Goal: Transaction & Acquisition: Purchase product/service

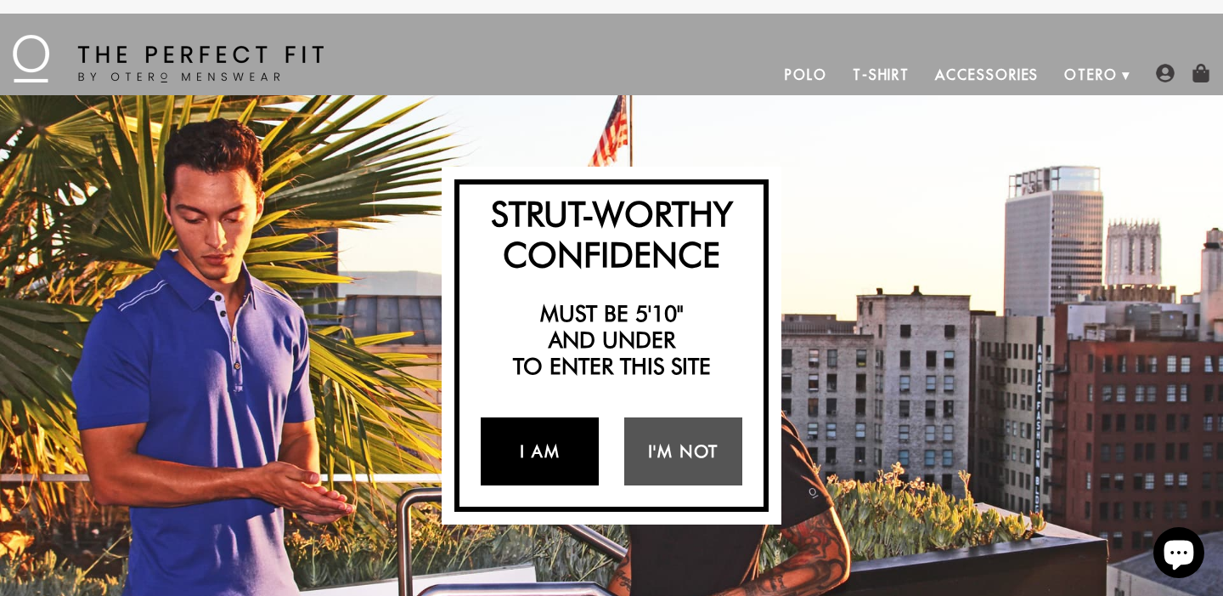
click at [568, 467] on link "I Am" at bounding box center [540, 451] width 118 height 68
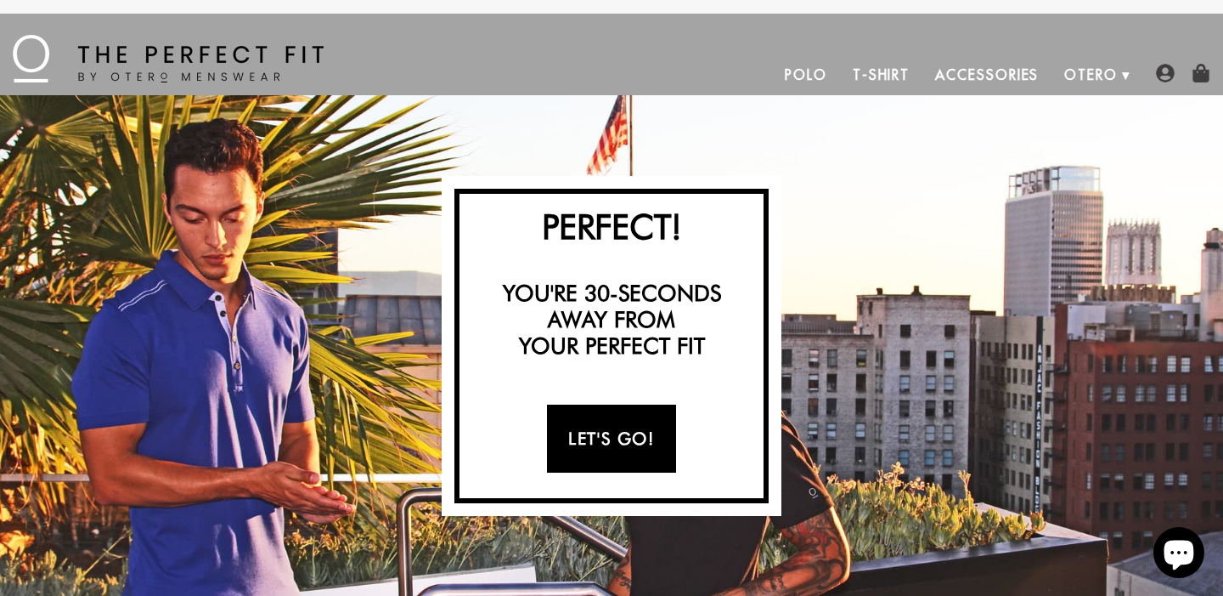
click at [600, 446] on link "Let's Go!" at bounding box center [611, 438] width 128 height 68
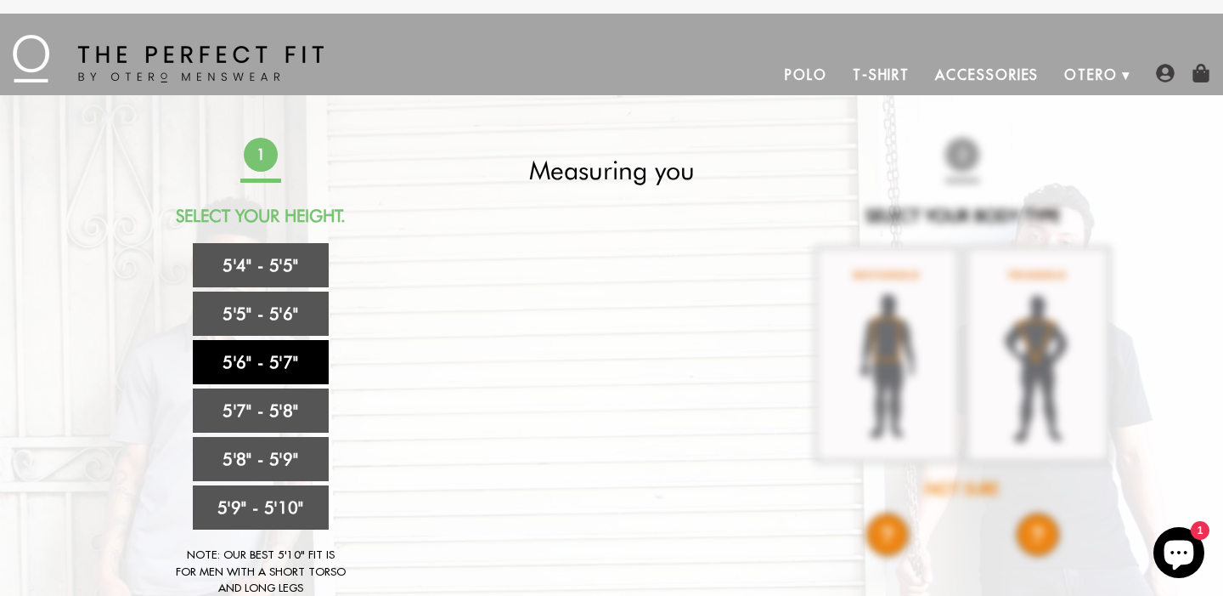
click at [280, 365] on link "5'6" - 5'7"" at bounding box center [261, 362] width 136 height 44
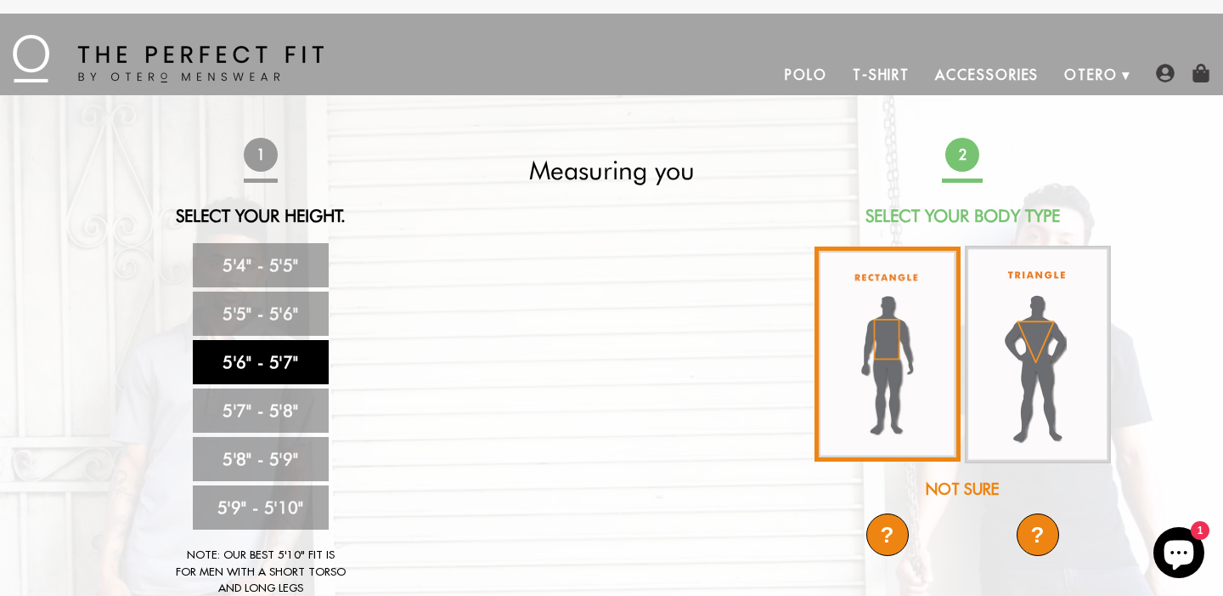
click at [905, 356] on img at bounding box center [888, 353] width 146 height 215
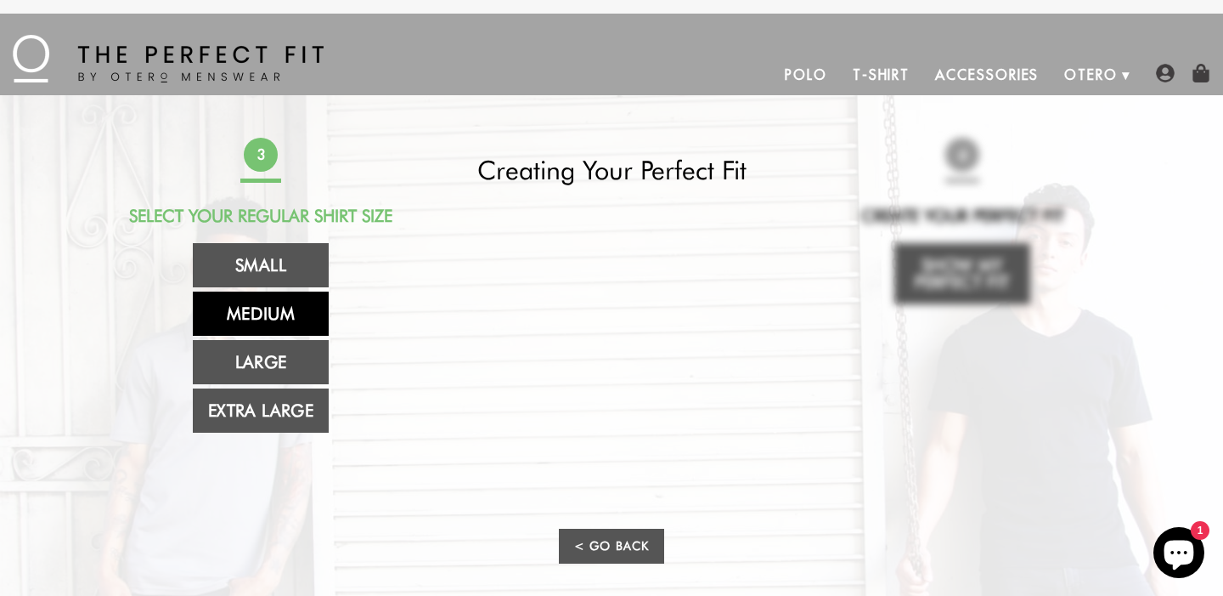
click at [257, 318] on link "Medium" at bounding box center [261, 313] width 136 height 44
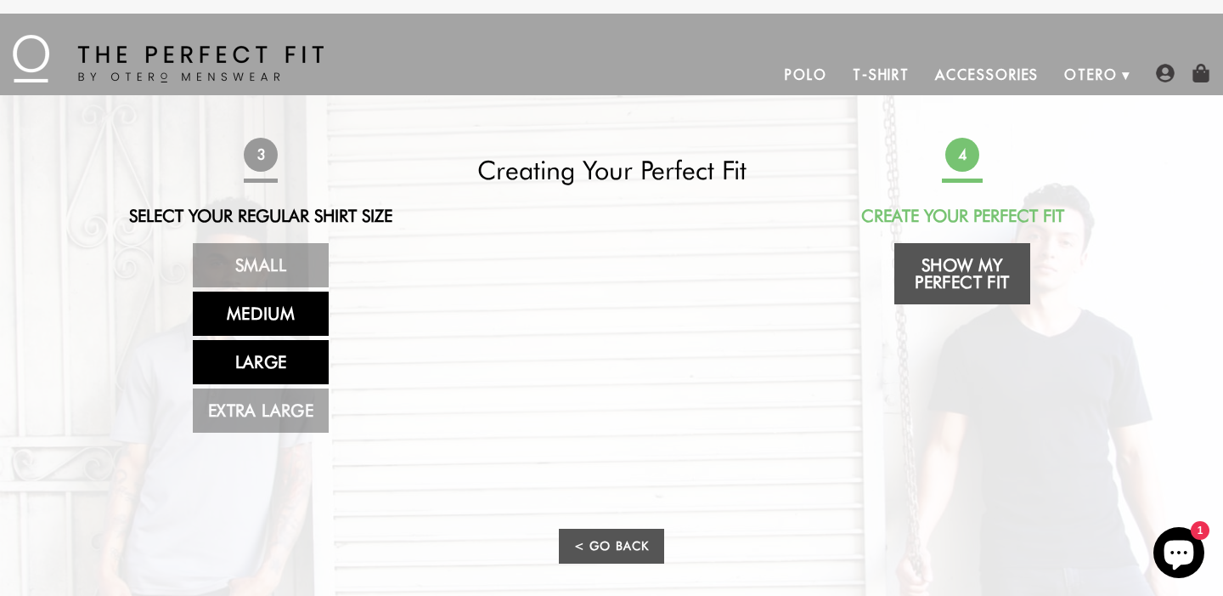
click at [280, 362] on link "Large" at bounding box center [261, 362] width 136 height 44
click at [280, 328] on link "Medium" at bounding box center [261, 313] width 136 height 44
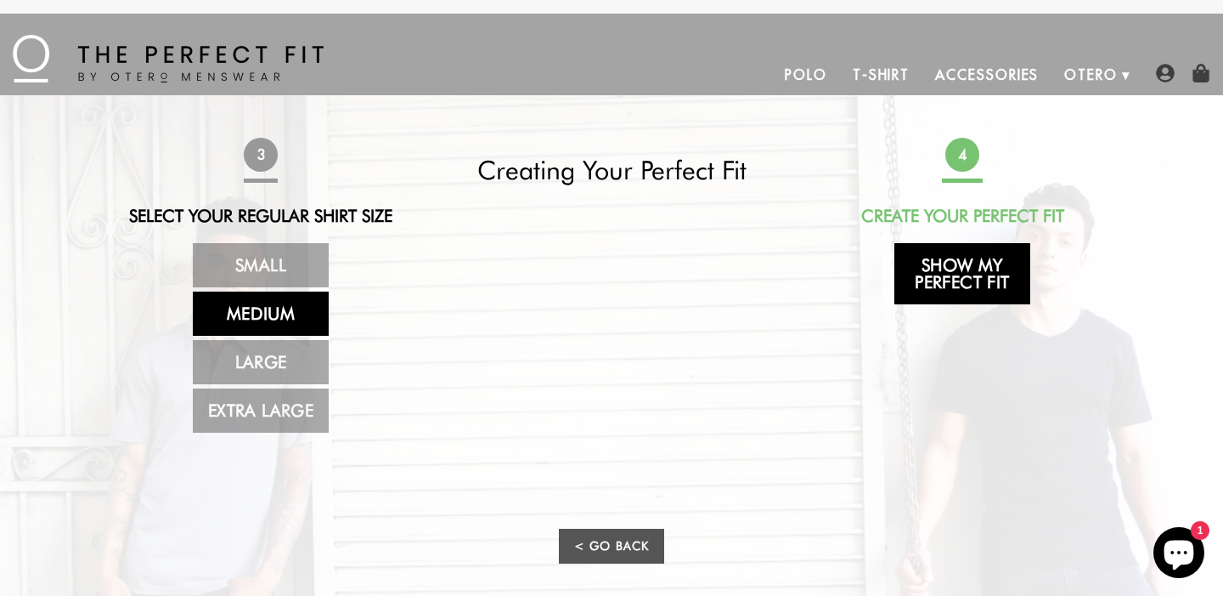
click at [991, 272] on link "Show My Perfect Fit" at bounding box center [963, 273] width 136 height 61
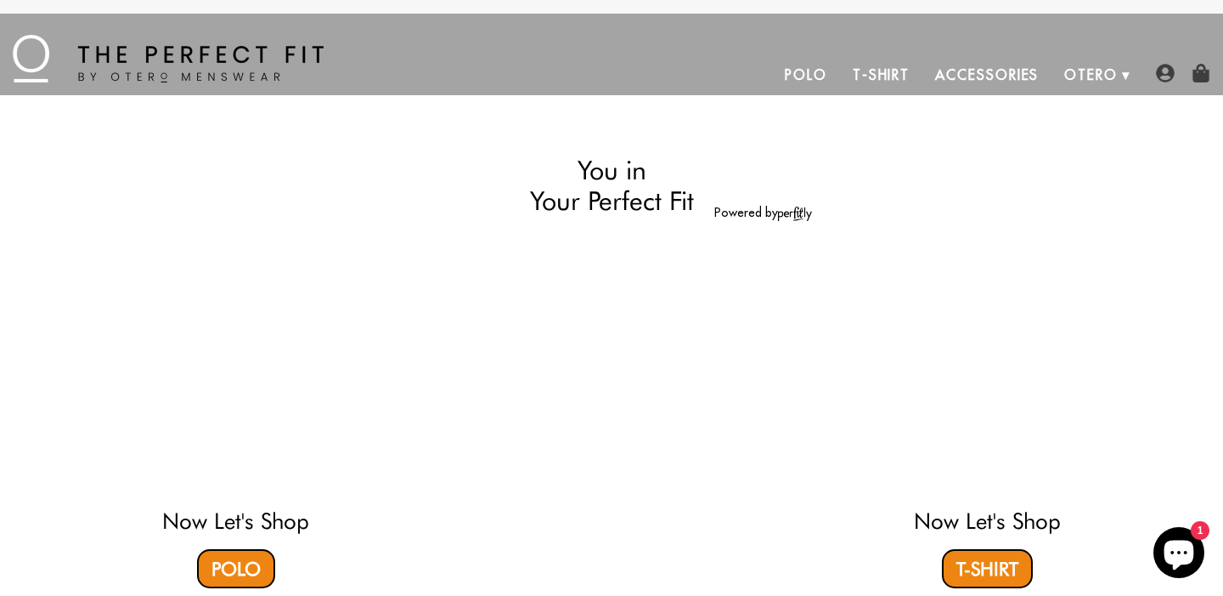
select select "56-57"
select select "M"
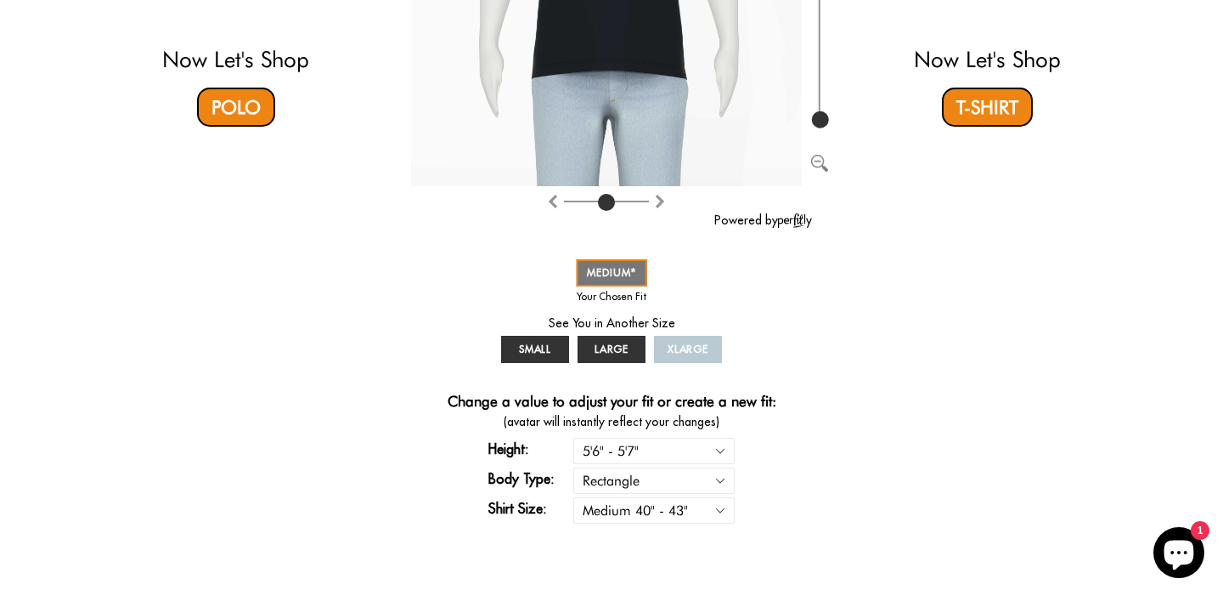
scroll to position [472, 0]
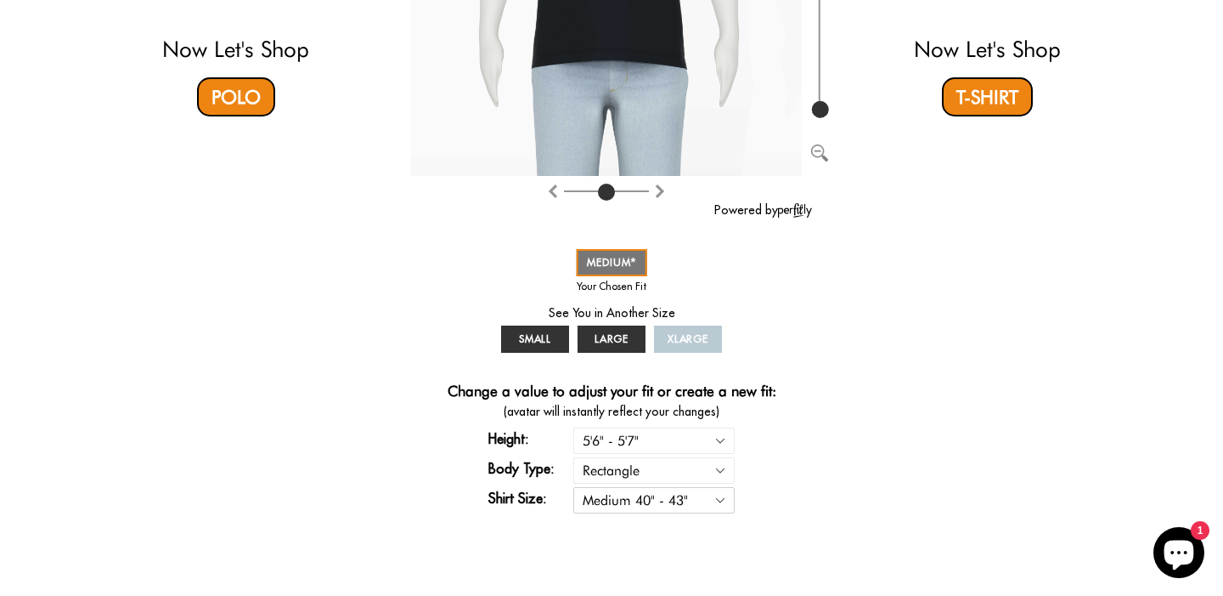
click at [719, 500] on select "Small 36" - 39" Medium 40" - 43" Large 44" - 47" Extra Large 48" - 50"" at bounding box center [653, 500] width 161 height 26
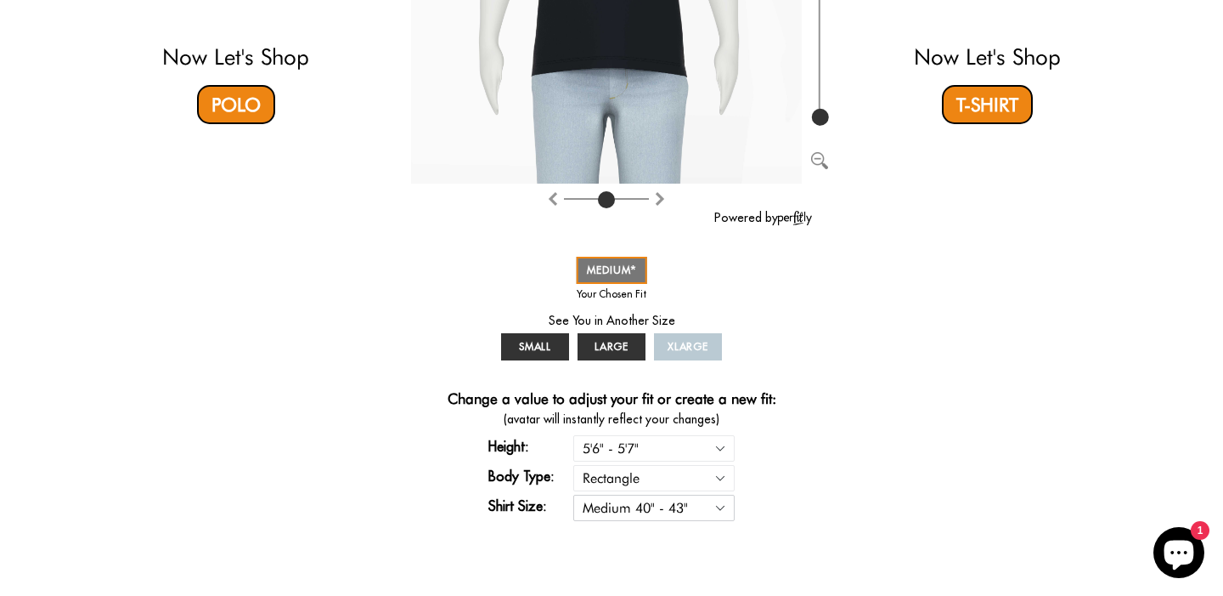
scroll to position [465, 0]
click at [720, 522] on div "Height: 5'4" - 5'5" 5'5" - 5'6" 5'6" - 5'7" 5'7" - 5'8" 5'8" - 5'9" 5'9" - 5'10…" at bounding box center [612, 479] width 246 height 90
click at [722, 511] on select "Small 36" - 39" Medium 40" - 43" Large 44" - 47" Extra Large 48" - 50"" at bounding box center [653, 507] width 161 height 26
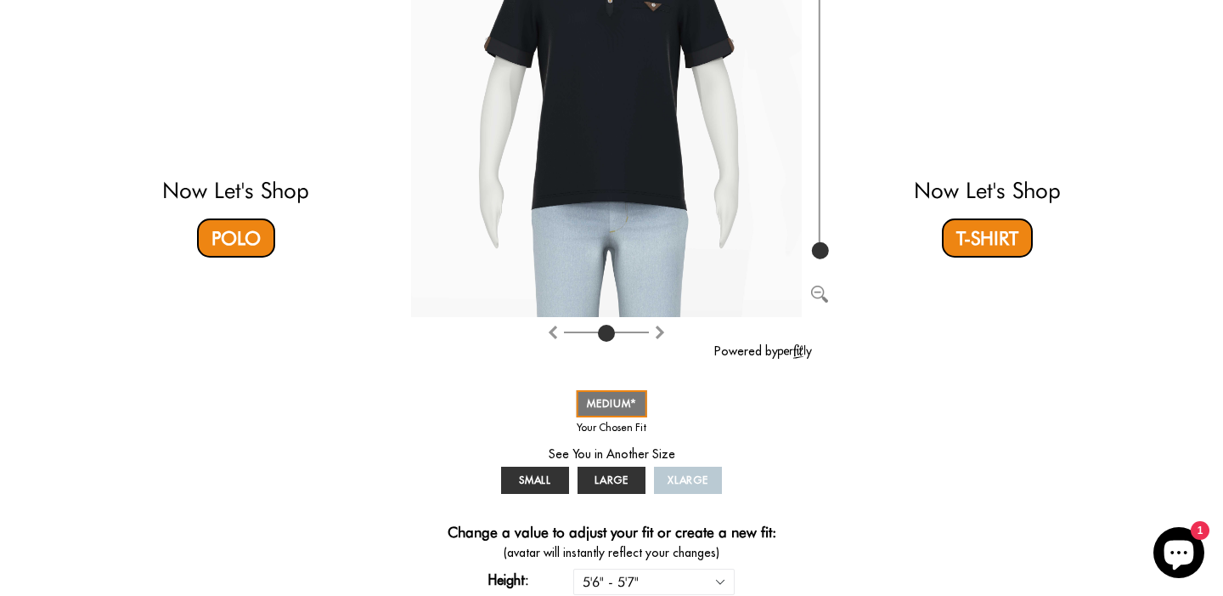
scroll to position [347, 0]
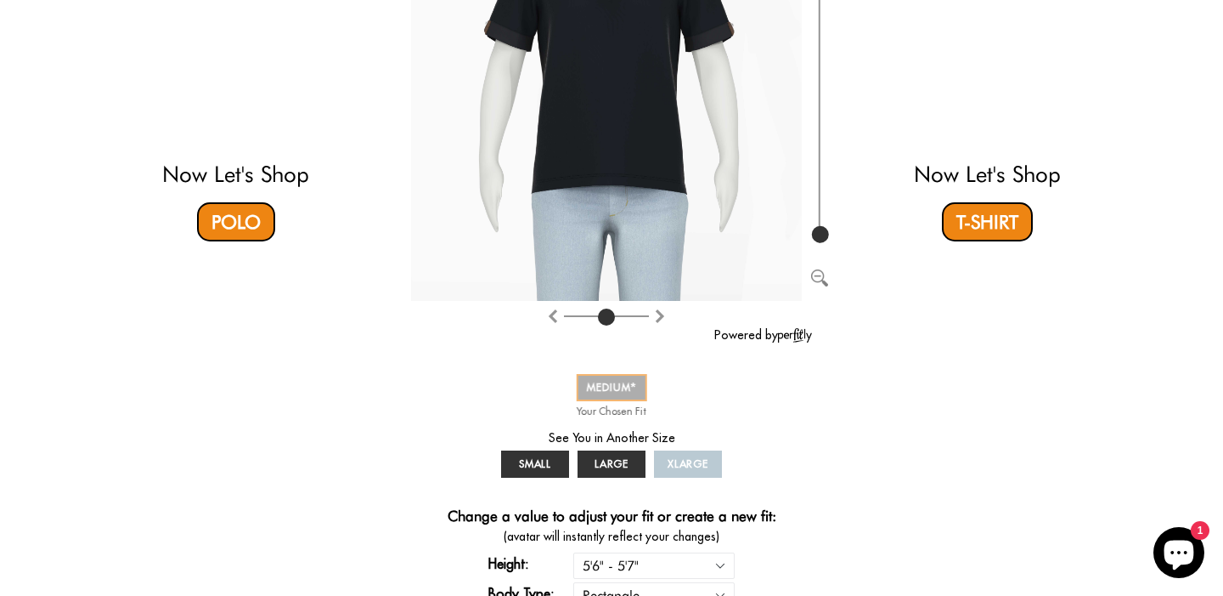
click at [631, 392] on span "MEDIUM" at bounding box center [612, 387] width 50 height 13
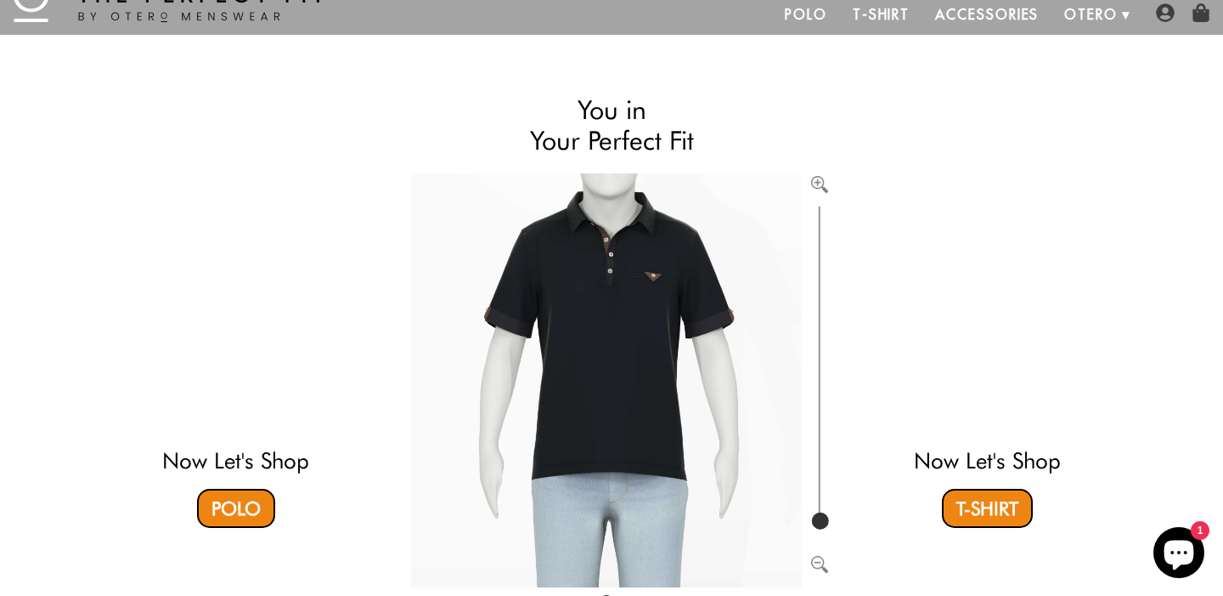
scroll to position [0, 0]
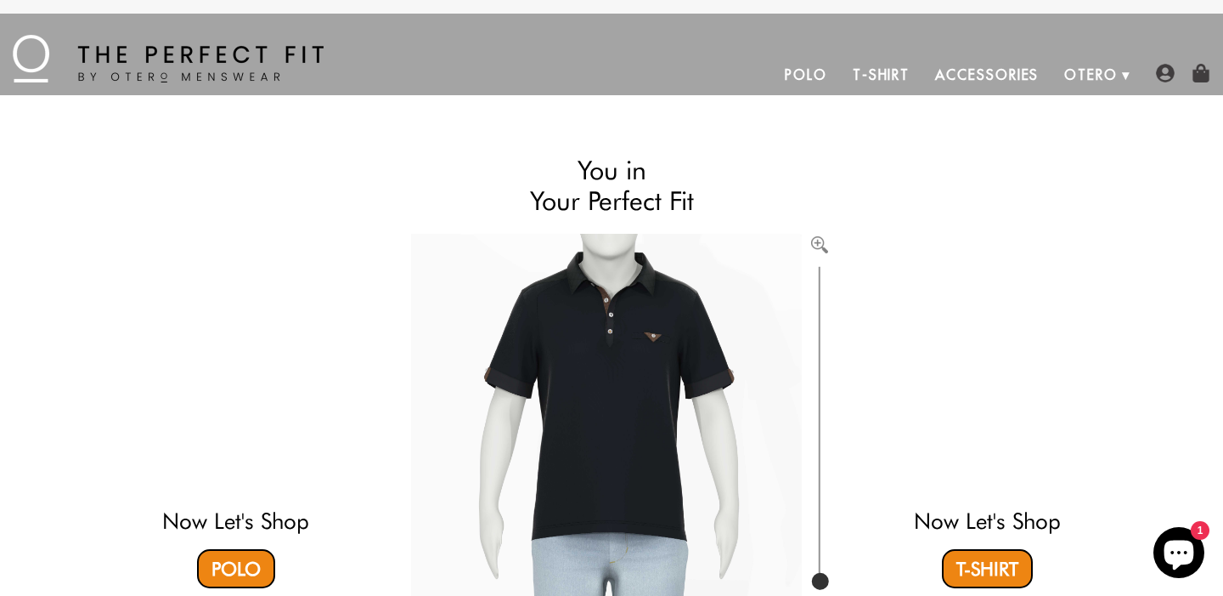
click at [817, 74] on link "Polo" at bounding box center [806, 74] width 68 height 41
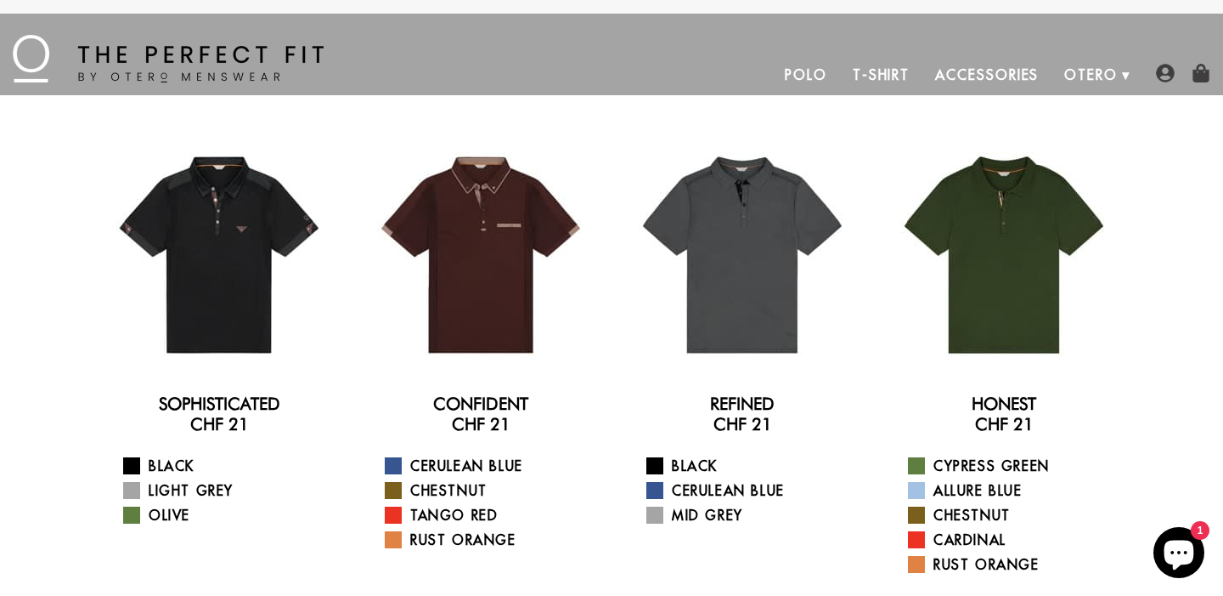
click at [879, 69] on link "T-Shirt" at bounding box center [881, 74] width 82 height 41
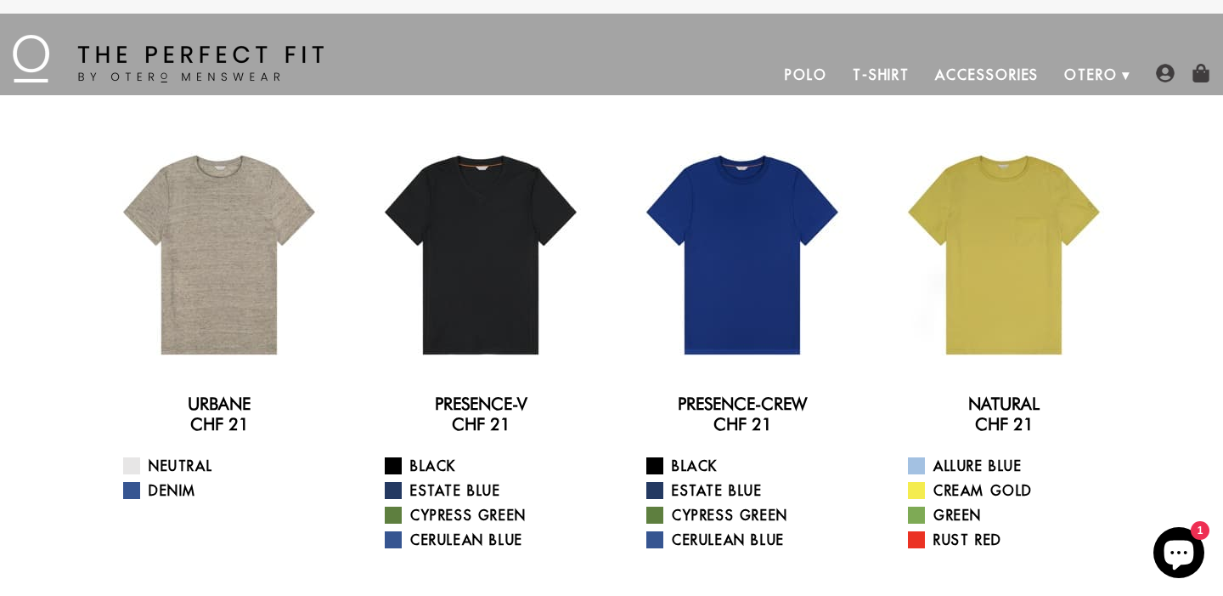
click at [990, 70] on link "Accessories" at bounding box center [987, 74] width 129 height 41
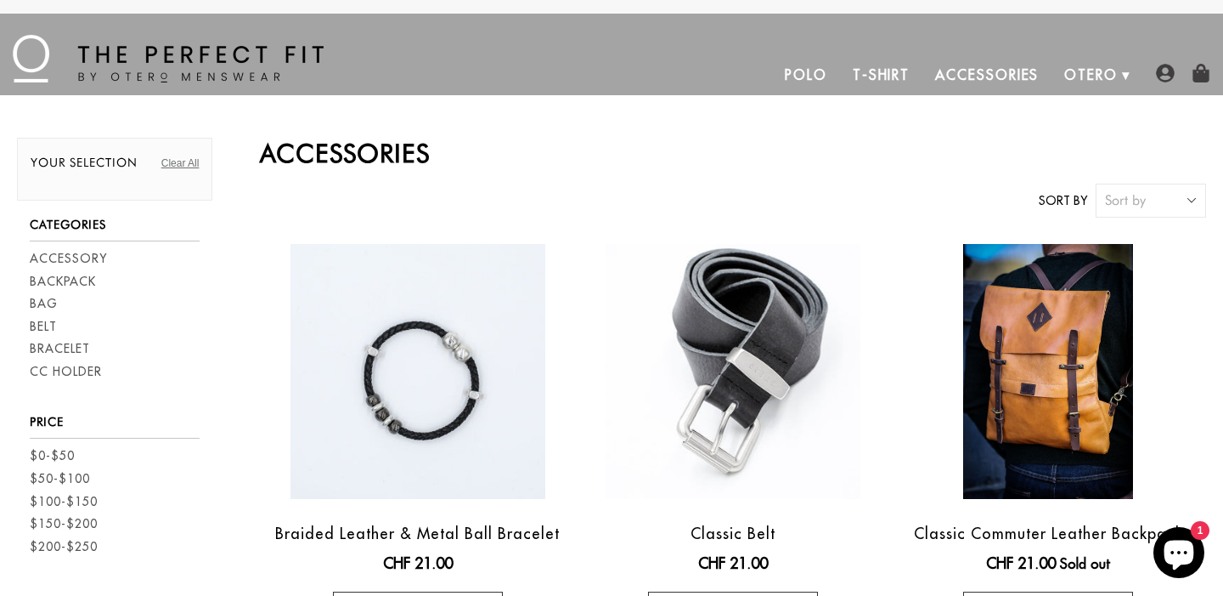
click at [229, 57] on img at bounding box center [168, 59] width 311 height 48
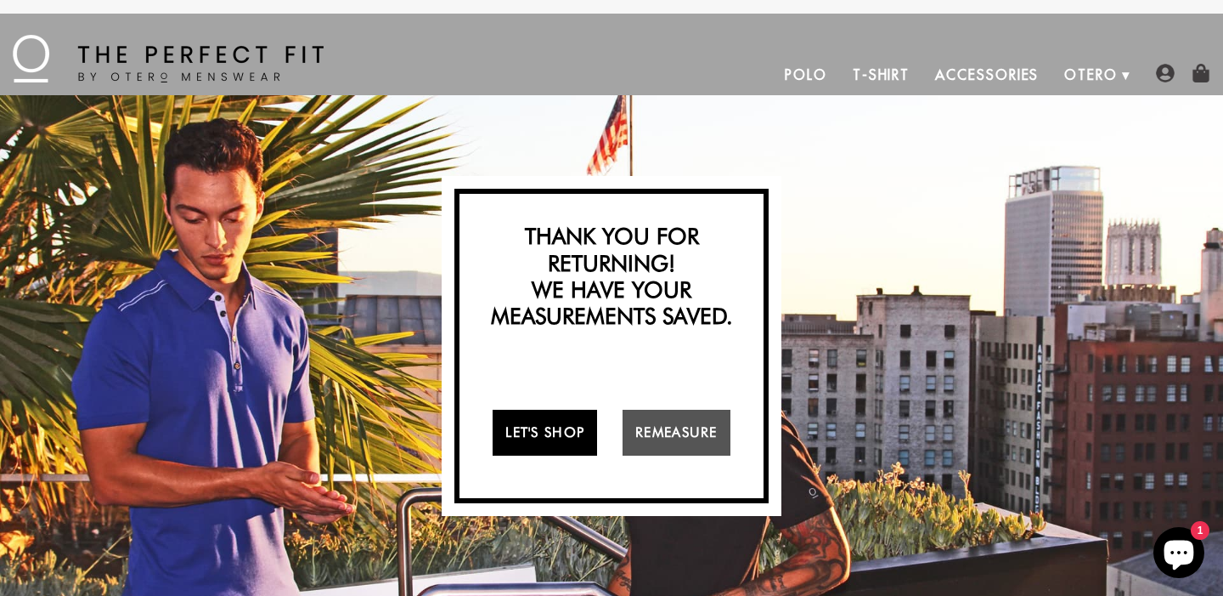
click at [534, 421] on link "Let's Shop" at bounding box center [545, 432] width 104 height 46
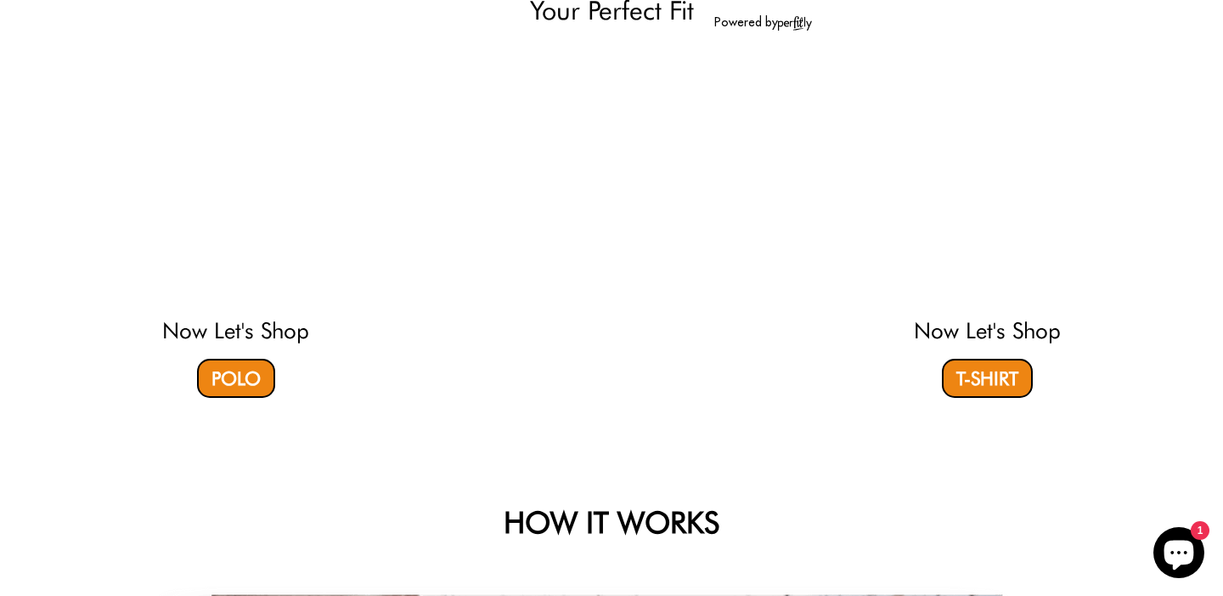
select select "56-57"
select select "M"
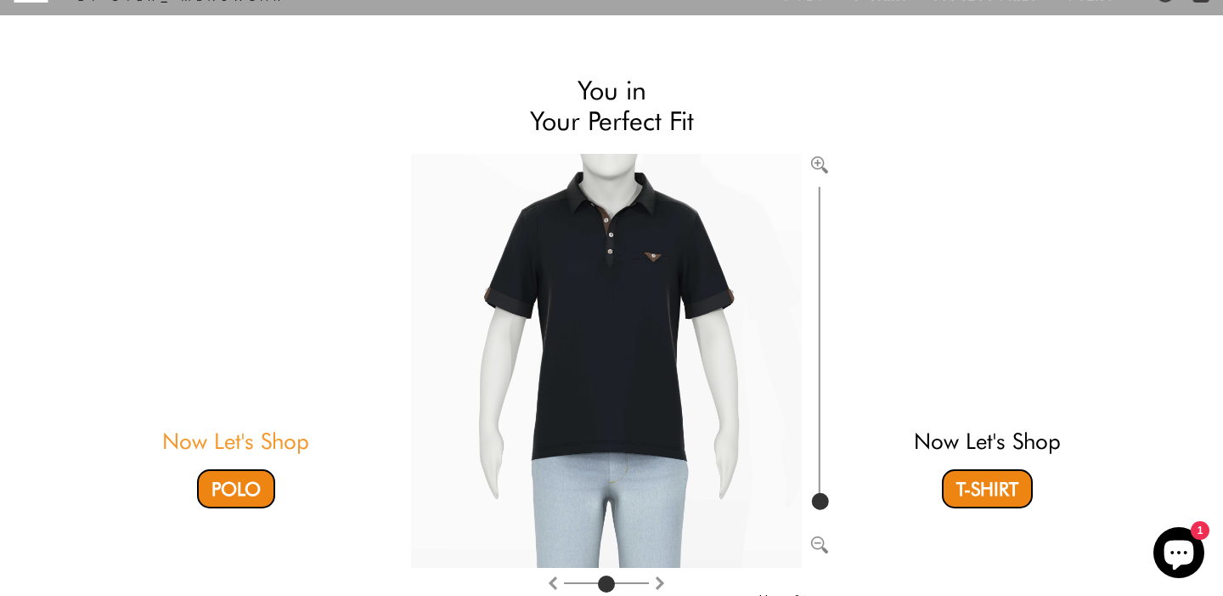
scroll to position [82, 0]
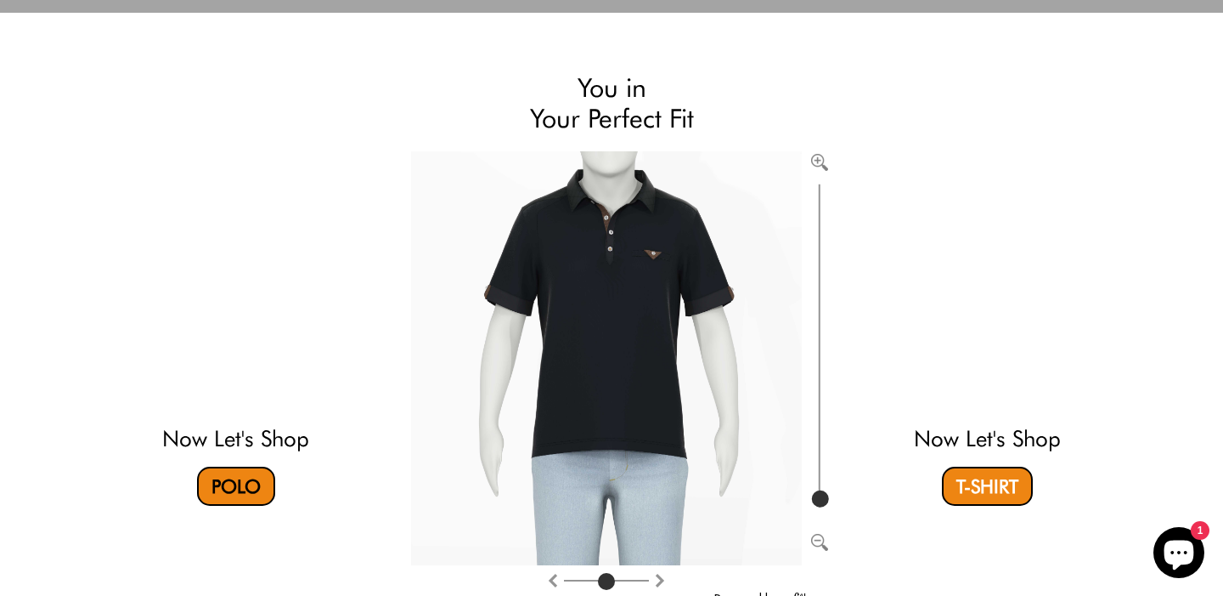
click at [229, 486] on link "Polo" at bounding box center [236, 485] width 78 height 39
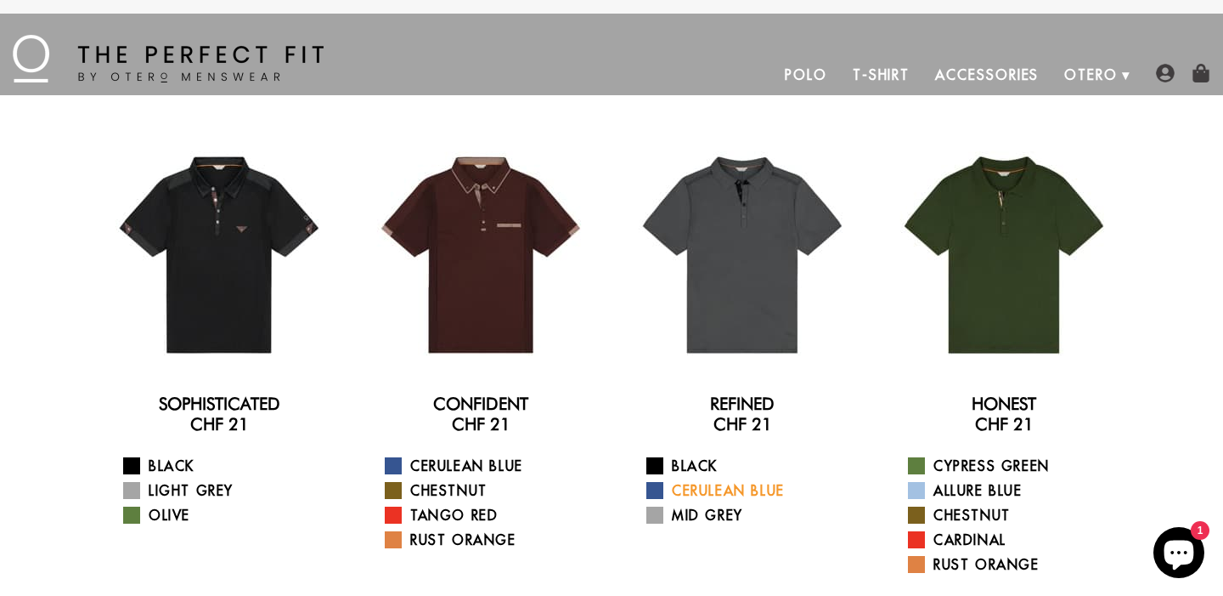
click at [657, 493] on span at bounding box center [655, 490] width 17 height 17
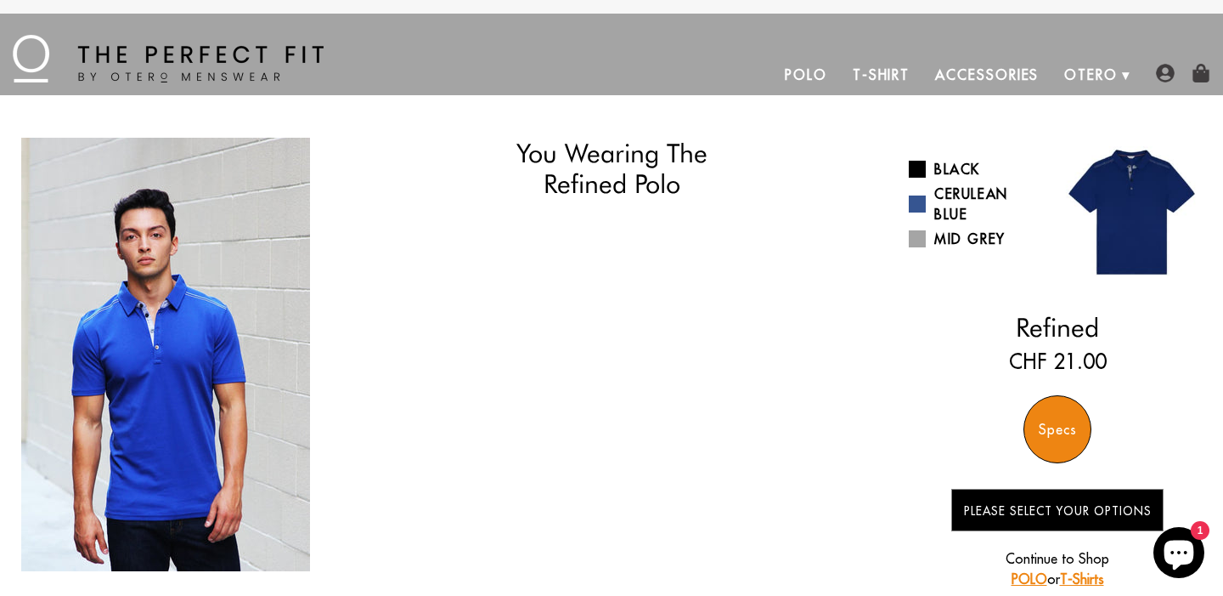
select select "56-57"
select select "M"
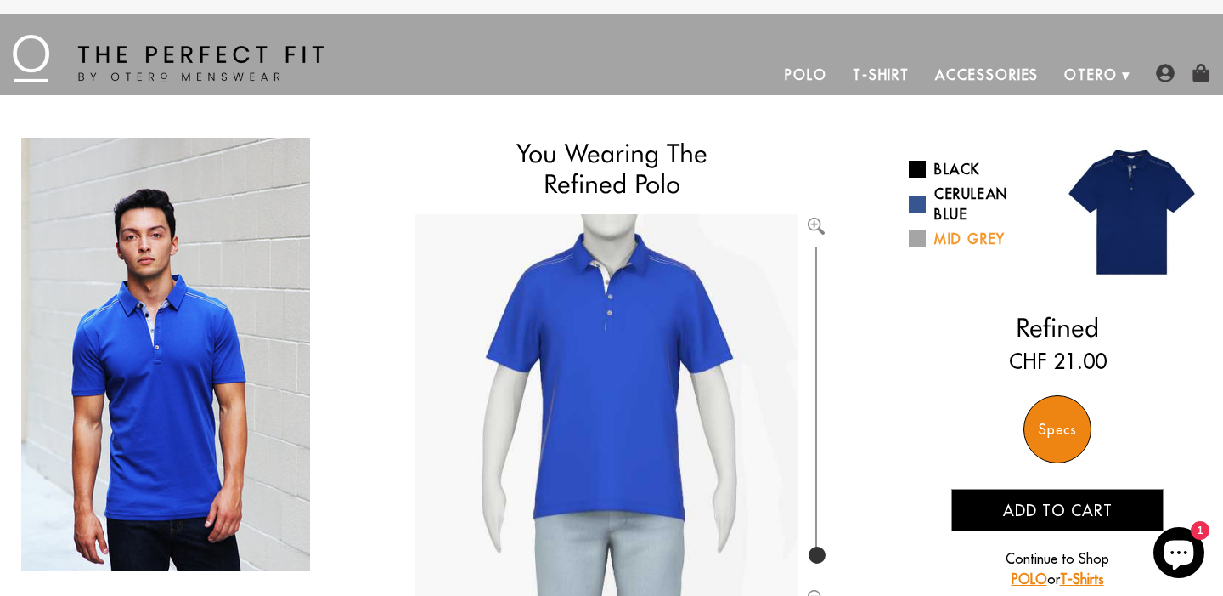
click at [921, 243] on span at bounding box center [917, 238] width 17 height 17
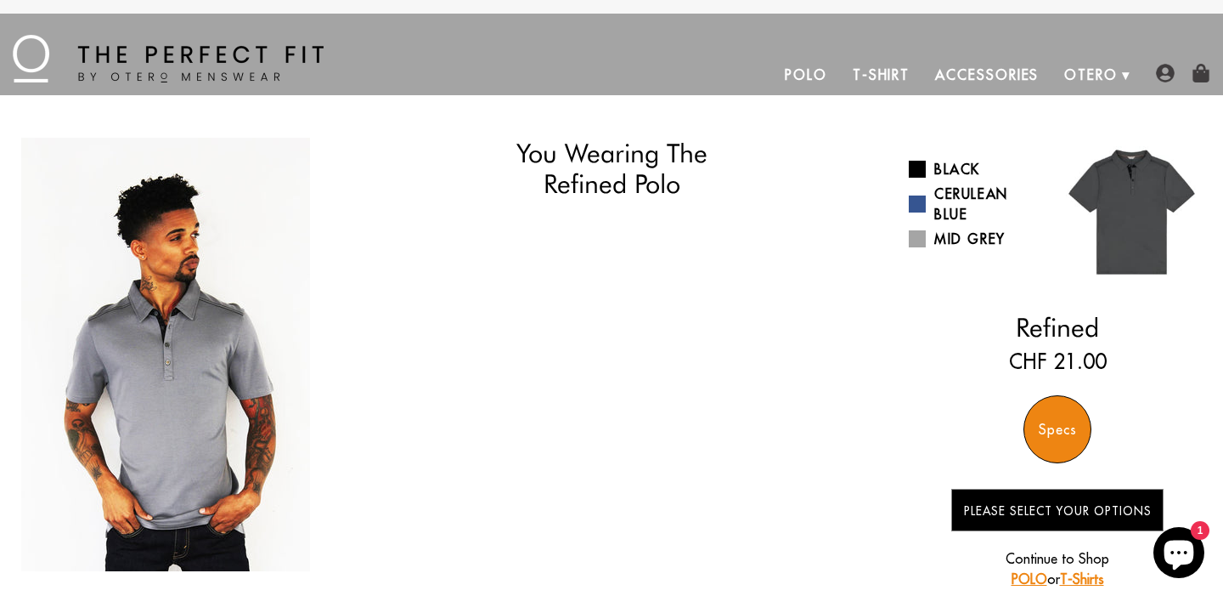
select select "56-57"
select select "M"
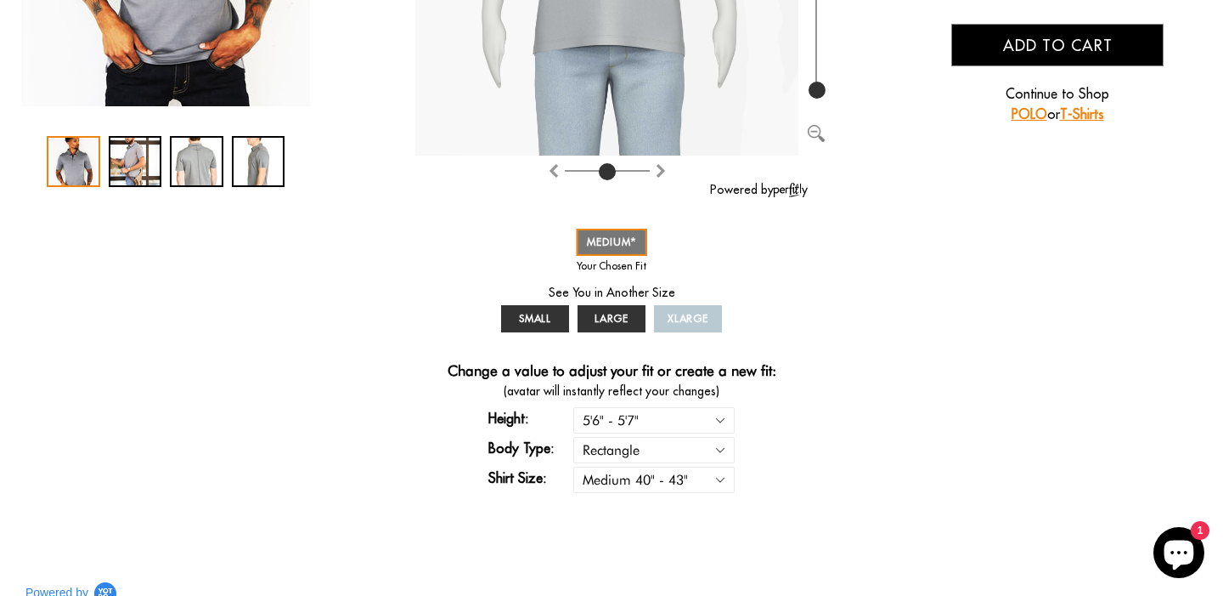
scroll to position [477, 0]
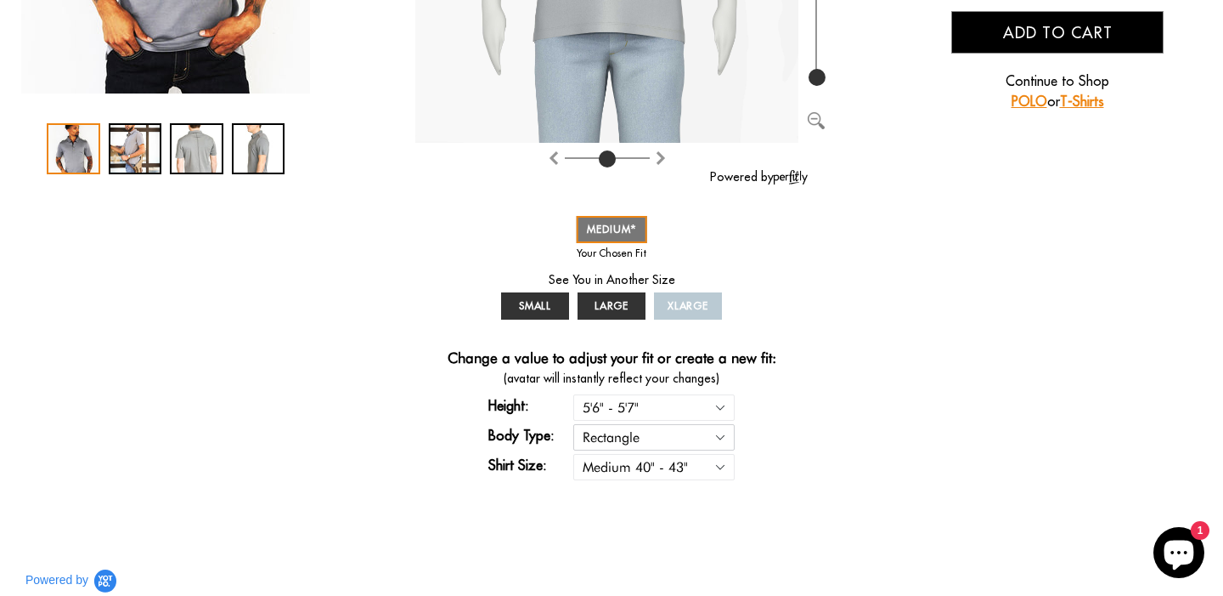
click at [723, 437] on select "Rectangle Triangle" at bounding box center [653, 437] width 161 height 26
select select "triangle"
click at [573, 424] on select "Rectangle Triangle" at bounding box center [653, 437] width 161 height 26
click at [690, 443] on select "Rectangle Triangle" at bounding box center [653, 437] width 161 height 26
select select "56-57"
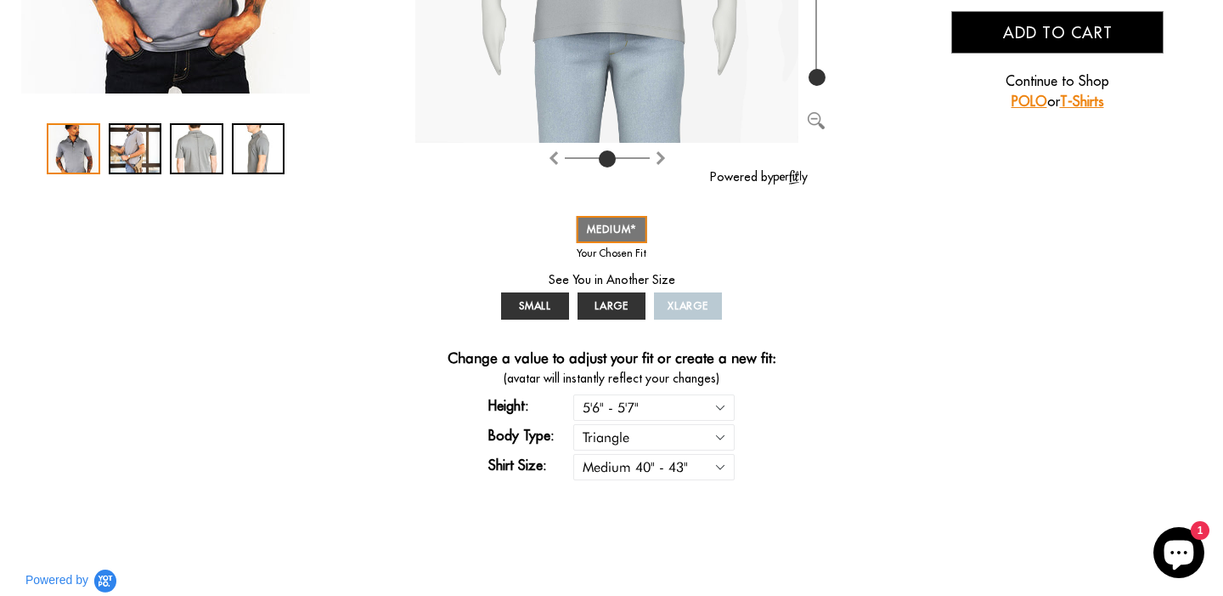
select select "triangle"
select select "M"
click at [663, 438] on select "Rectangle Triangle" at bounding box center [653, 437] width 161 height 26
select select "rectangle"
click at [573, 424] on select "Rectangle Triangle" at bounding box center [653, 437] width 161 height 26
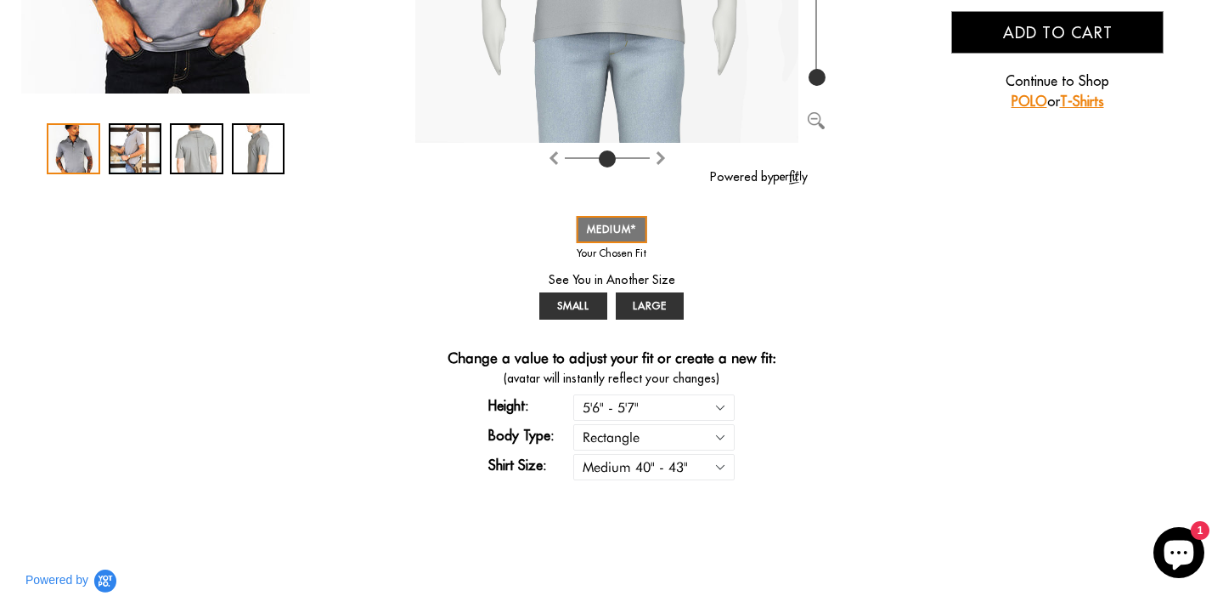
click at [877, 392] on div "You Wearing The Refined Polo You're only 3 questions away from your perfect fit…" at bounding box center [611, 78] width 1189 height 836
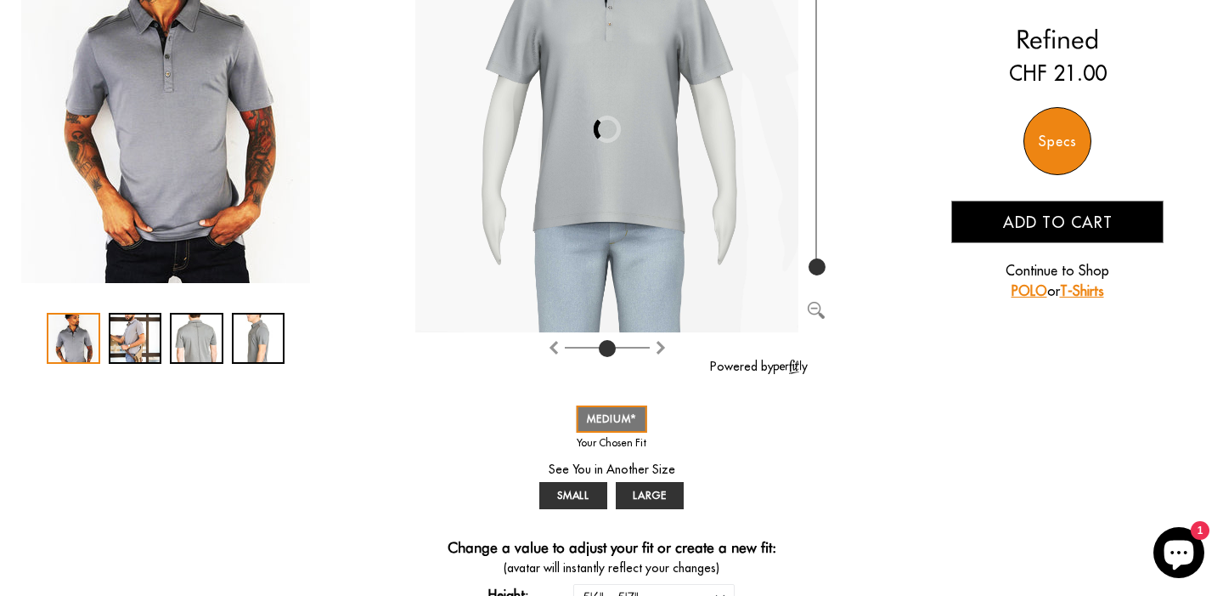
select select "56-57"
select select "M"
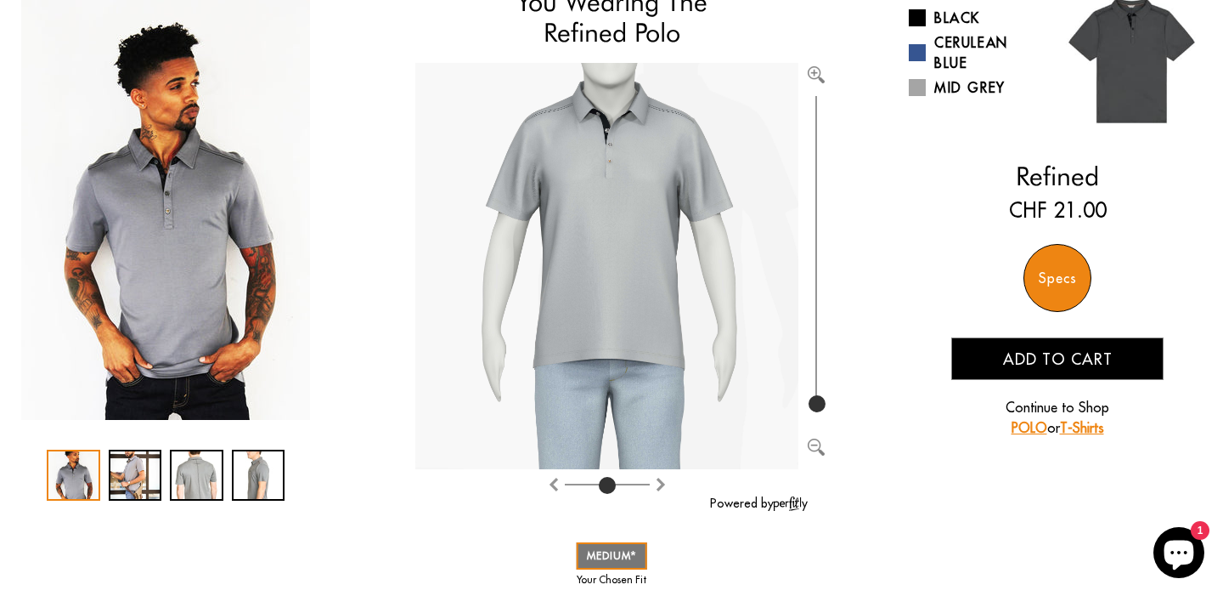
scroll to position [138, 0]
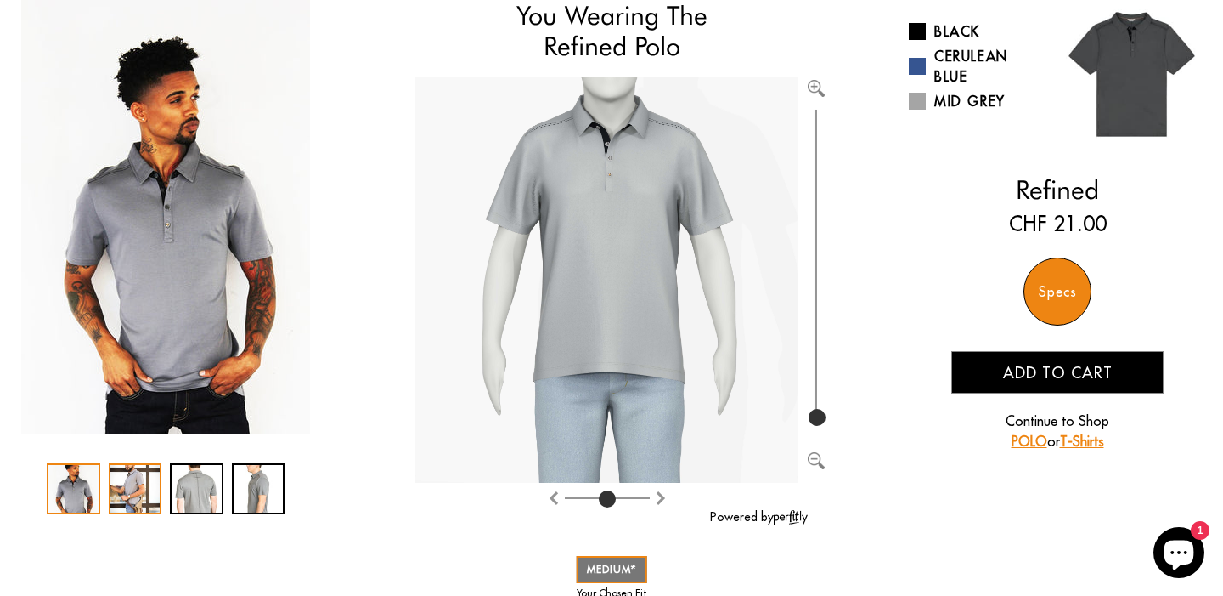
click at [132, 494] on div "2 / 4" at bounding box center [136, 488] width 54 height 51
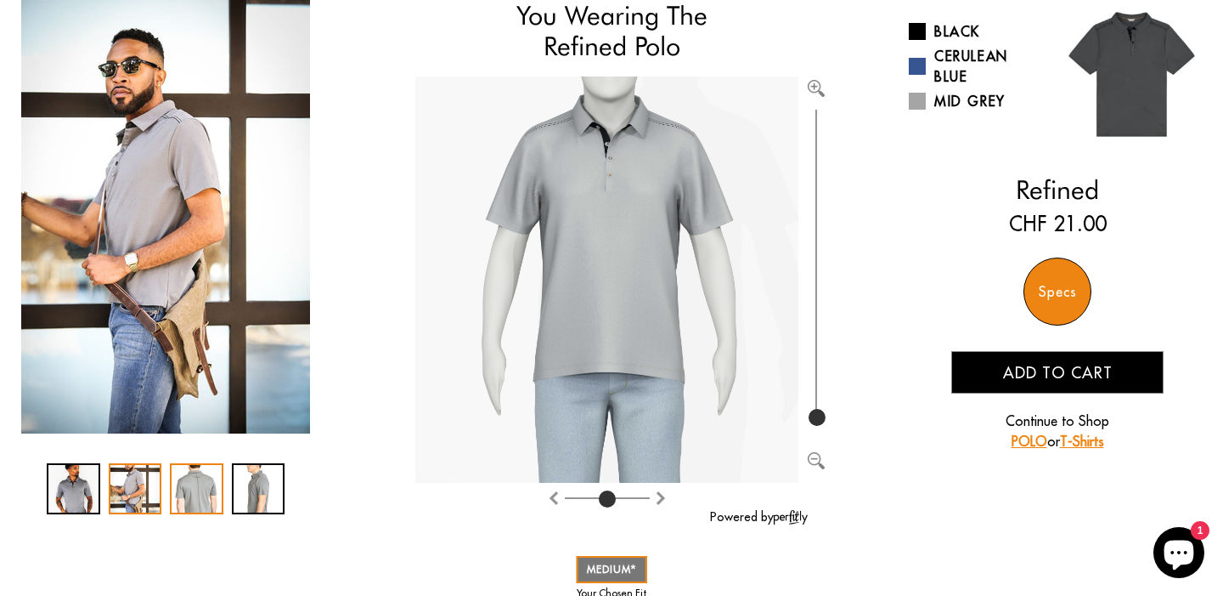
click at [175, 492] on div "3 / 4" at bounding box center [197, 488] width 54 height 51
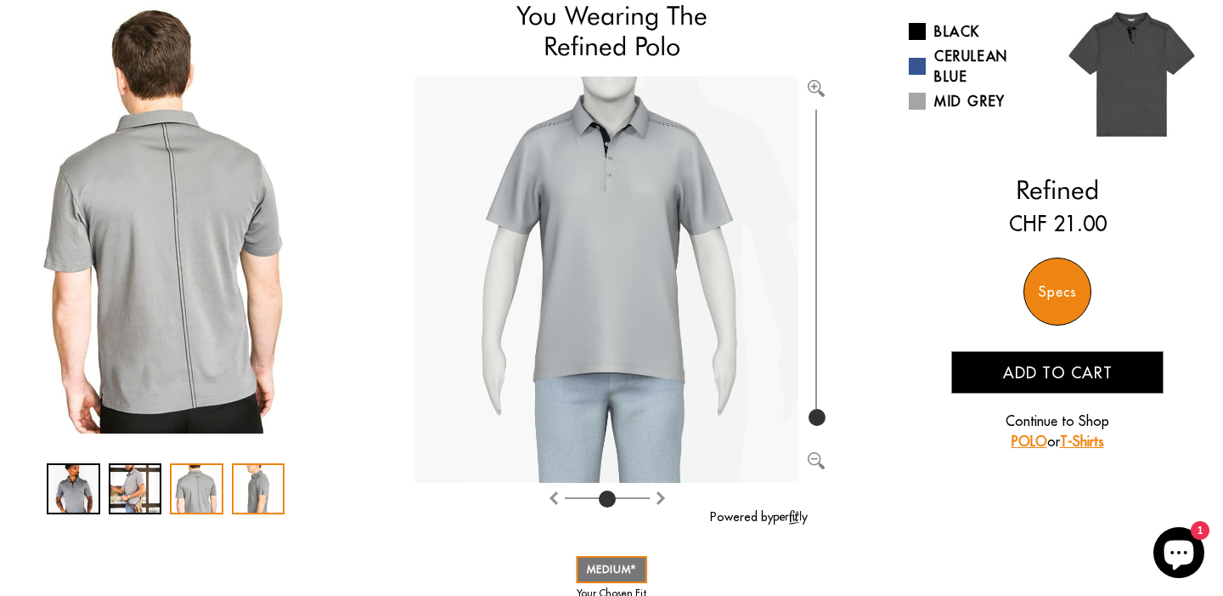
click at [262, 489] on div "4 / 4" at bounding box center [259, 488] width 54 height 51
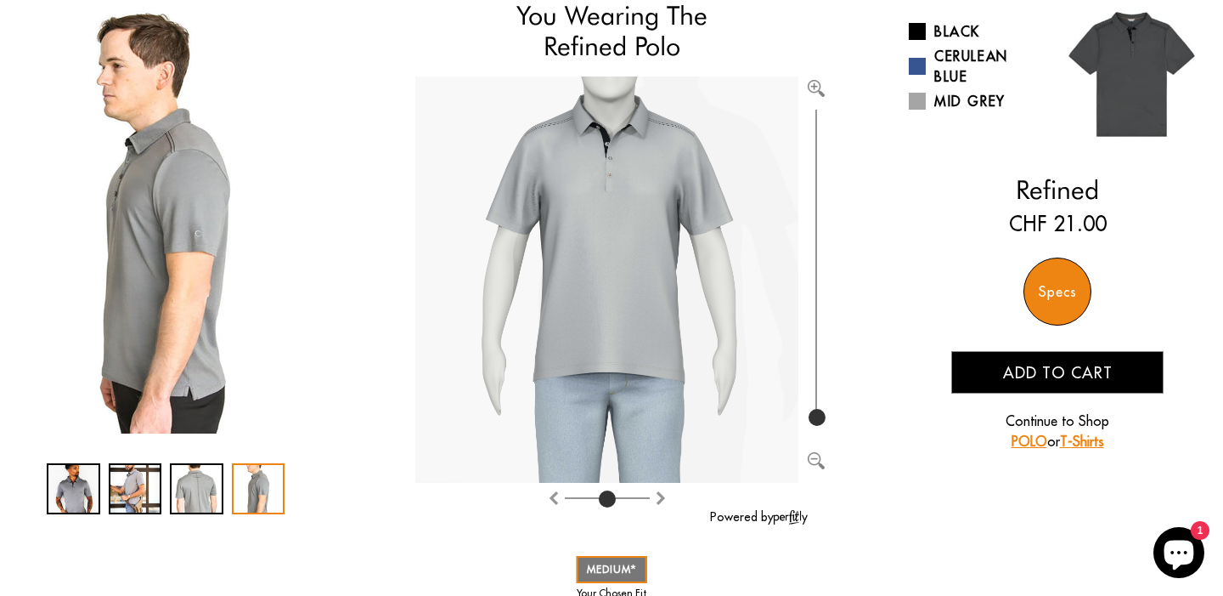
scroll to position [0, 0]
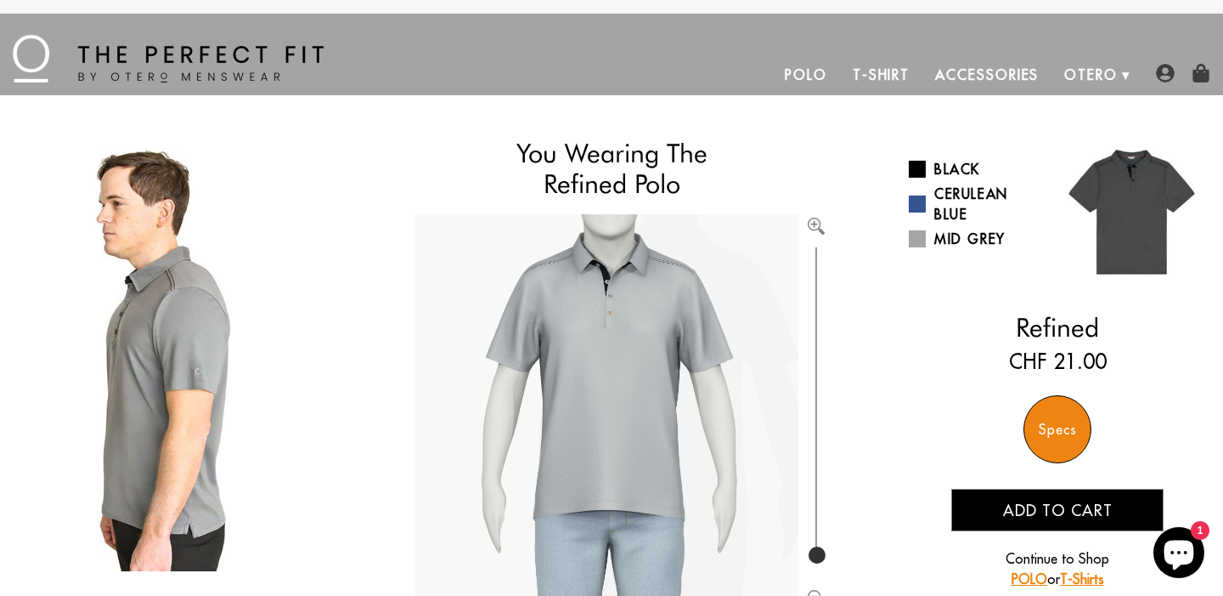
click at [807, 75] on link "Polo" at bounding box center [806, 74] width 68 height 41
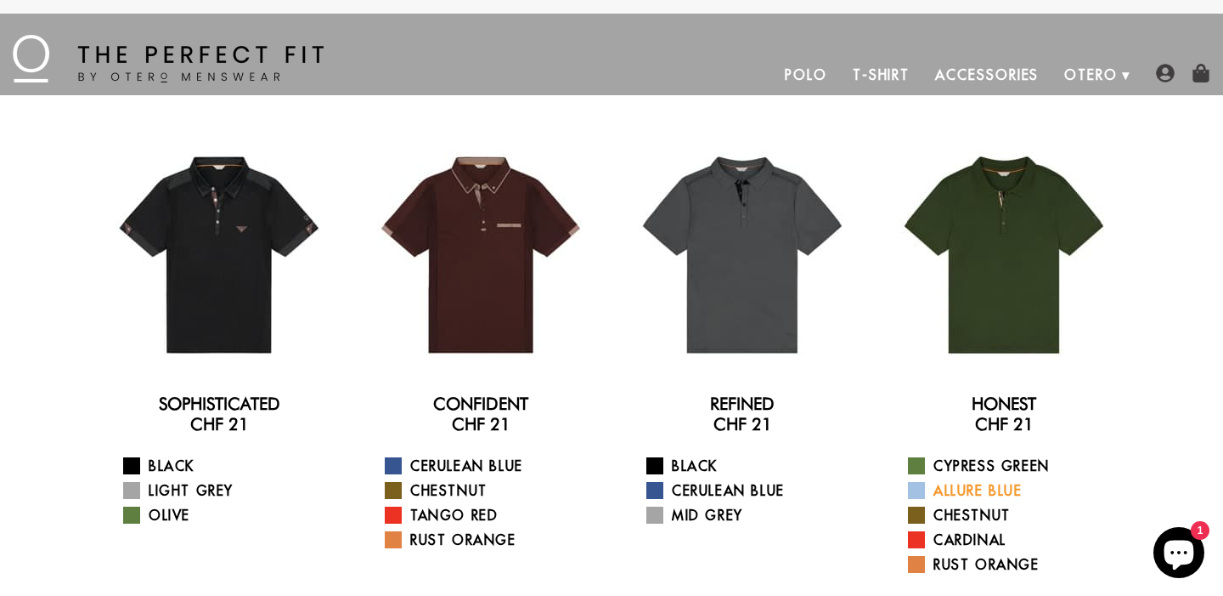
click at [918, 491] on span at bounding box center [916, 490] width 17 height 17
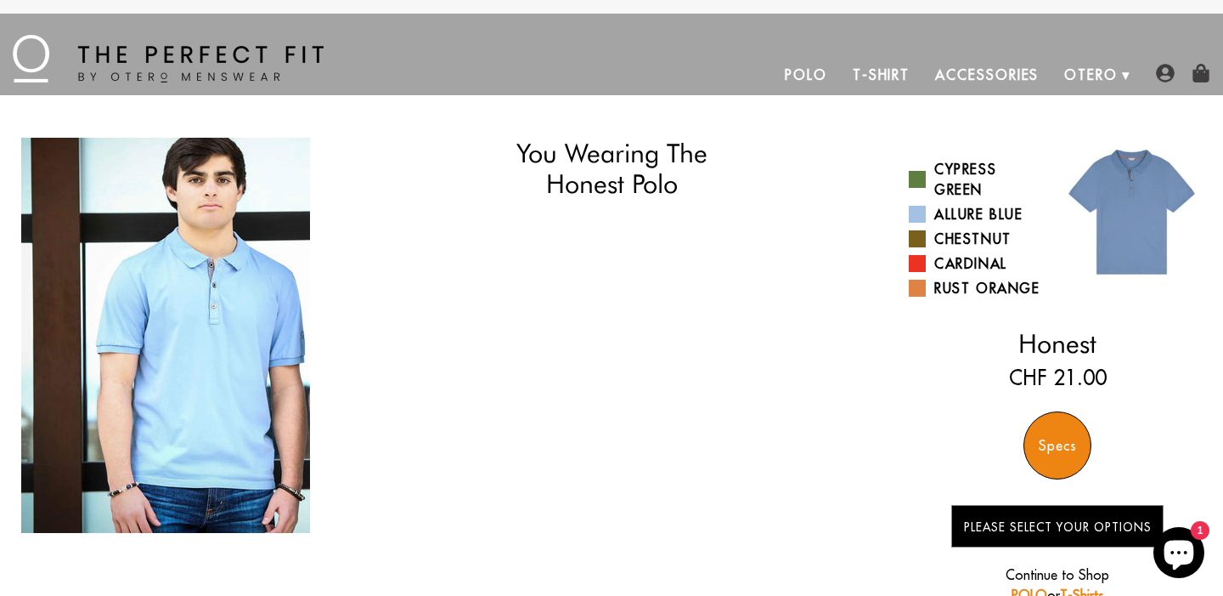
select select "56-57"
select select "M"
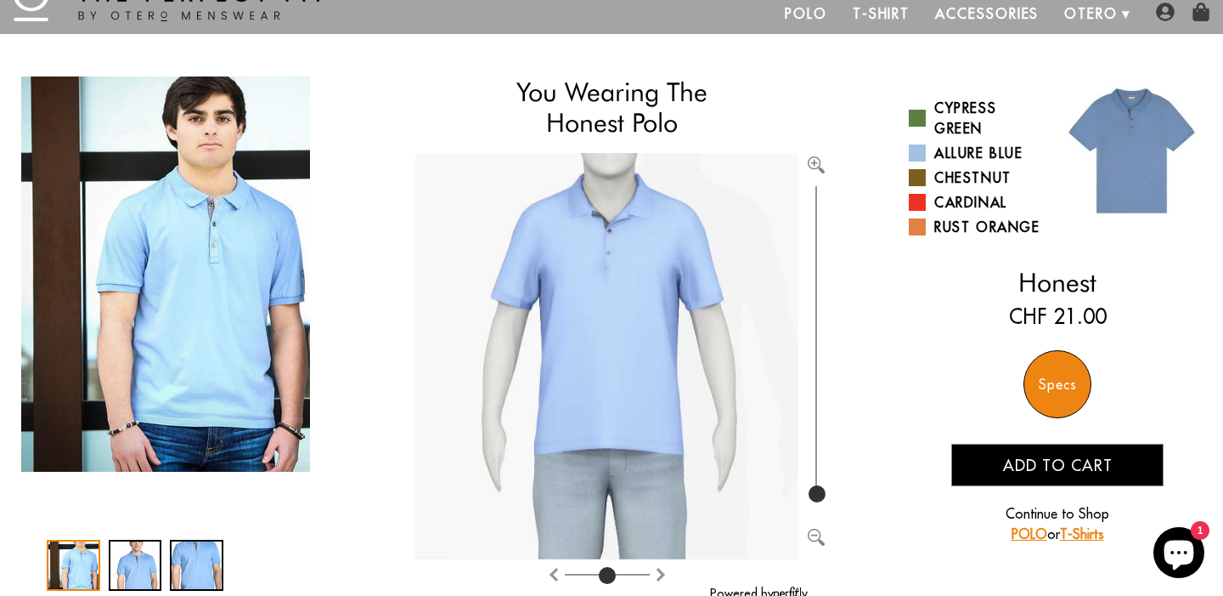
scroll to position [65, 0]
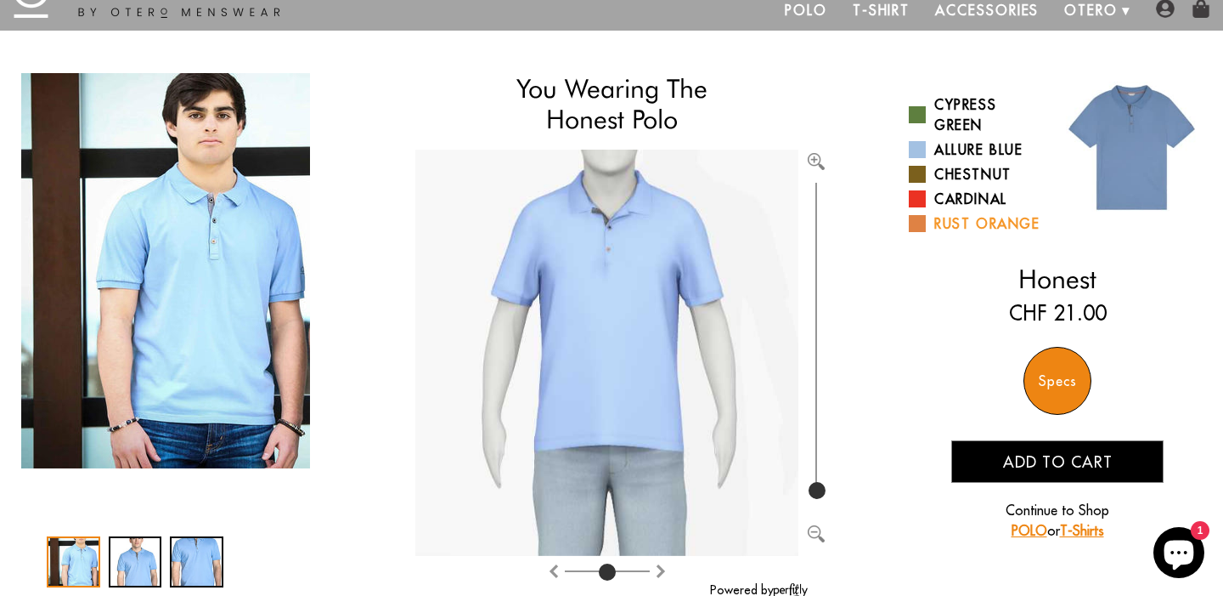
click at [918, 223] on span at bounding box center [917, 223] width 17 height 17
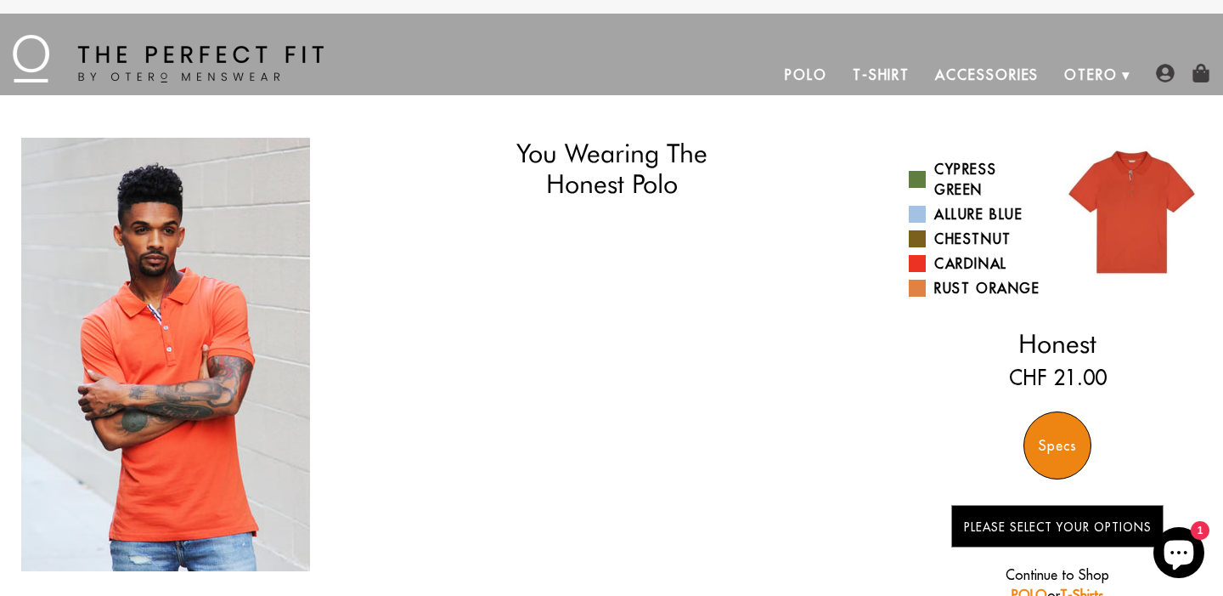
select select "56-57"
select select "M"
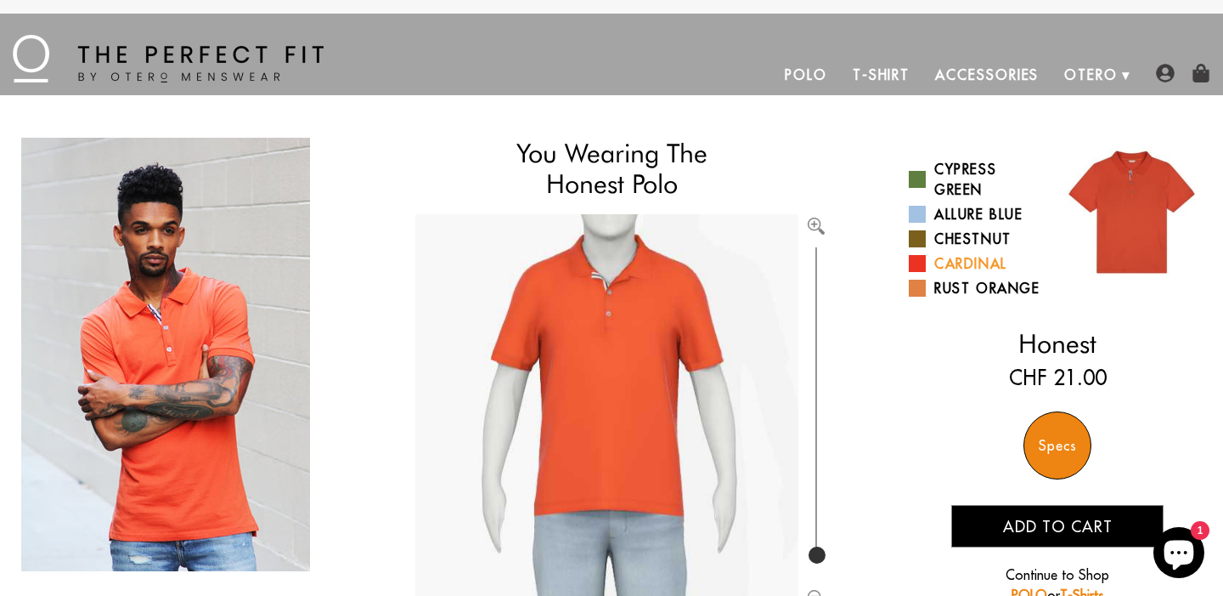
click at [918, 263] on span at bounding box center [917, 263] width 17 height 17
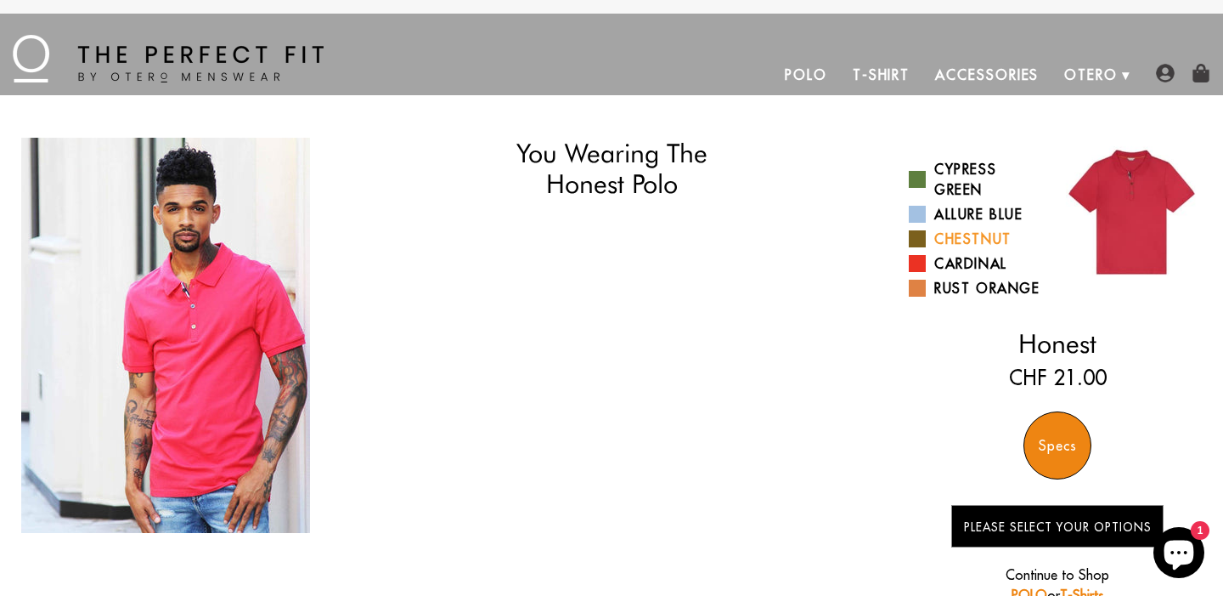
click at [920, 242] on span at bounding box center [917, 238] width 17 height 17
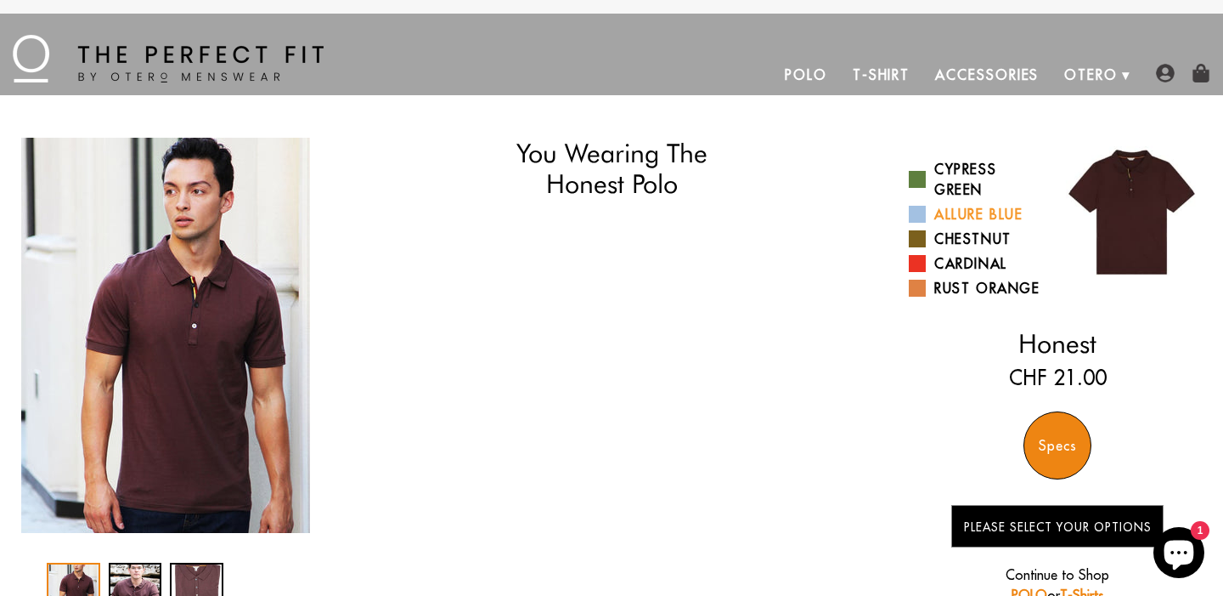
select select "56-57"
select select "M"
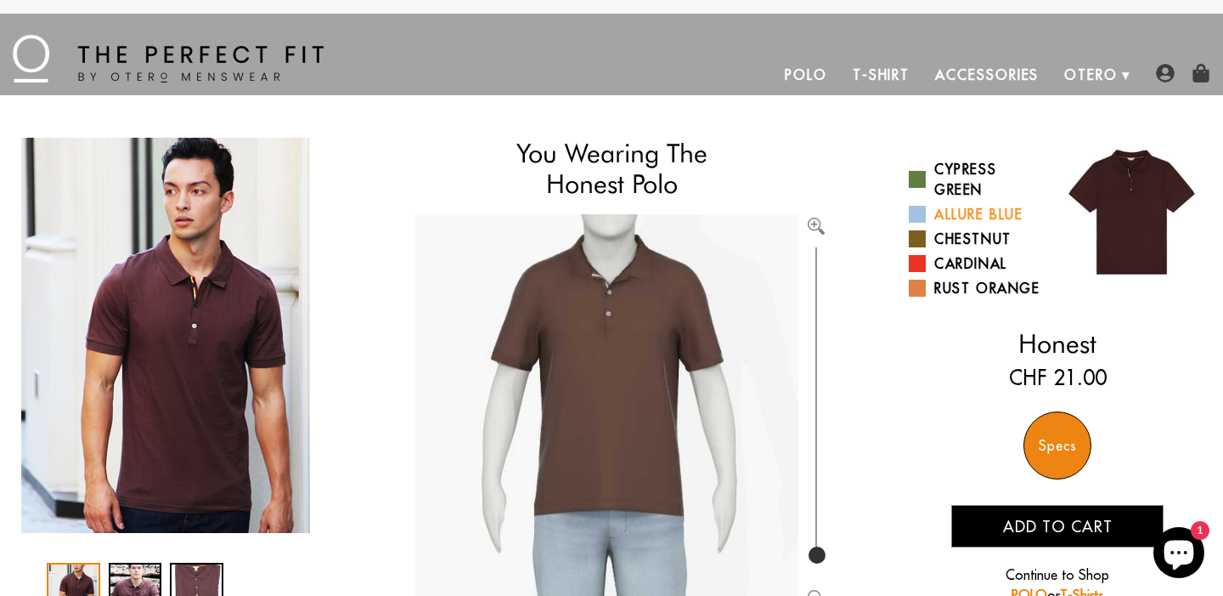
click at [920, 212] on span at bounding box center [917, 214] width 17 height 17
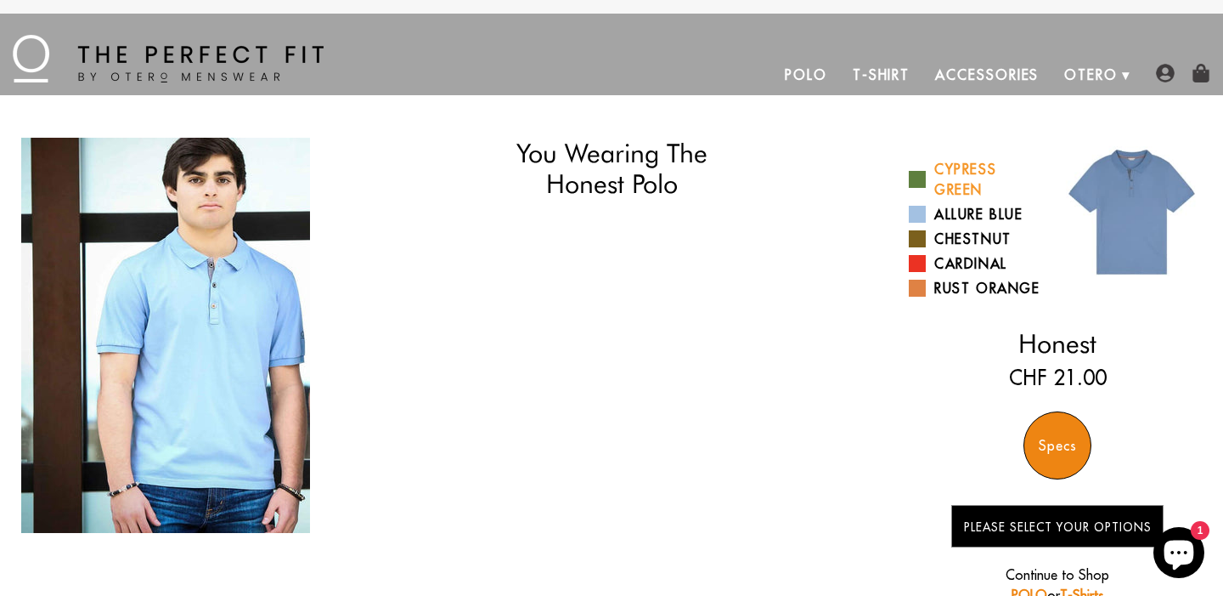
select select "56-57"
select select "M"
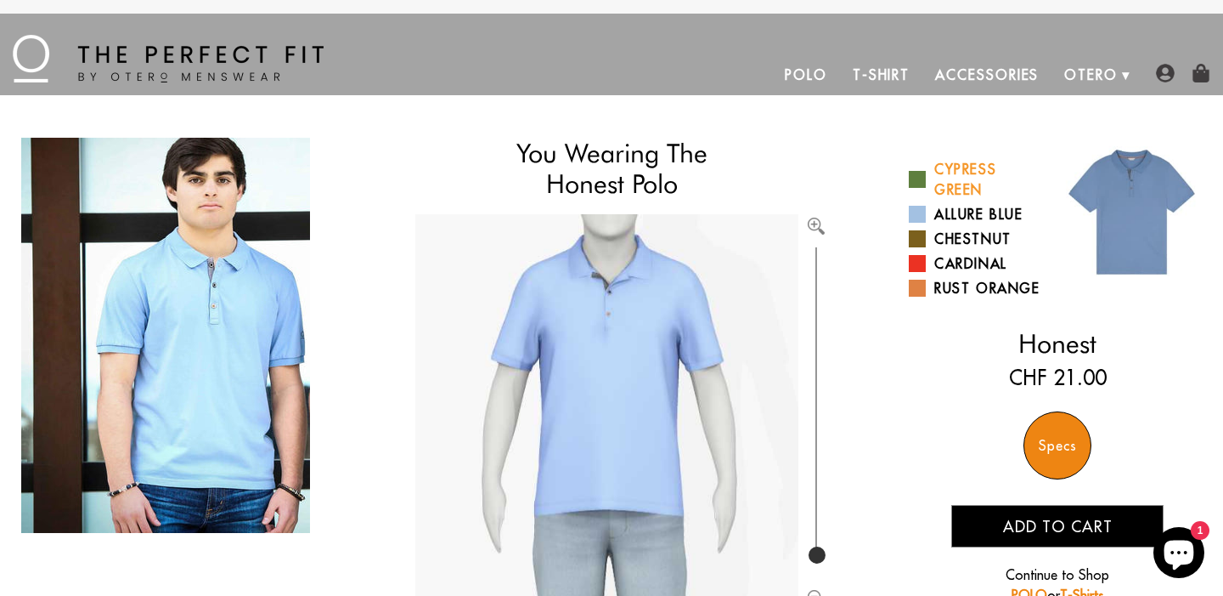
click at [918, 180] on span at bounding box center [917, 179] width 17 height 17
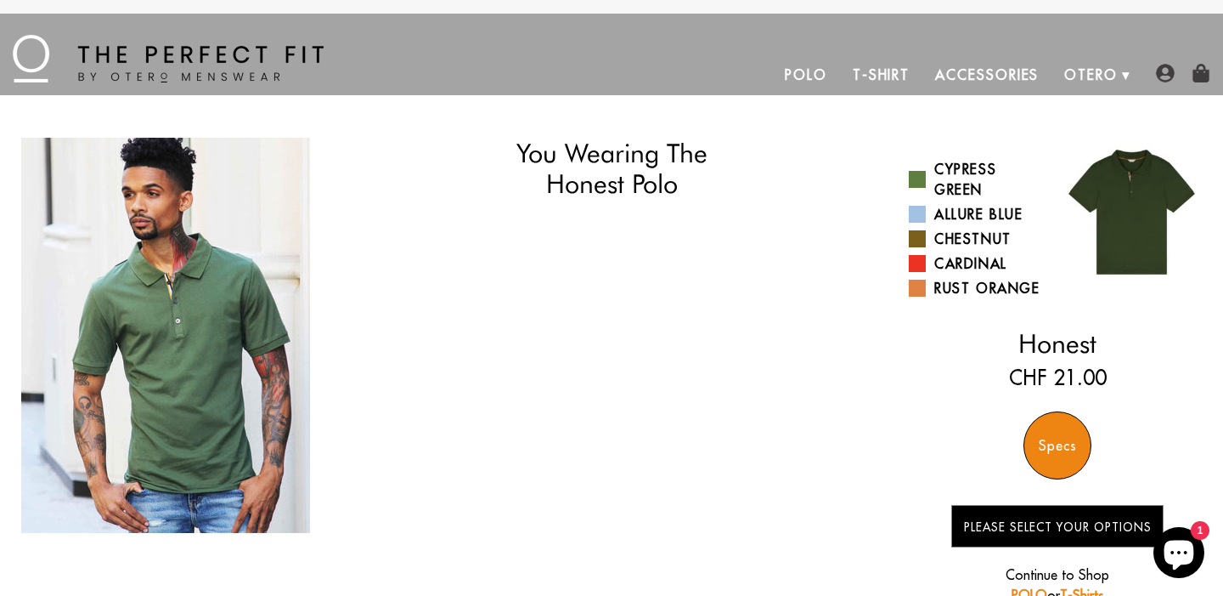
select select "56-57"
select select "M"
